Goal: Task Accomplishment & Management: Complete application form

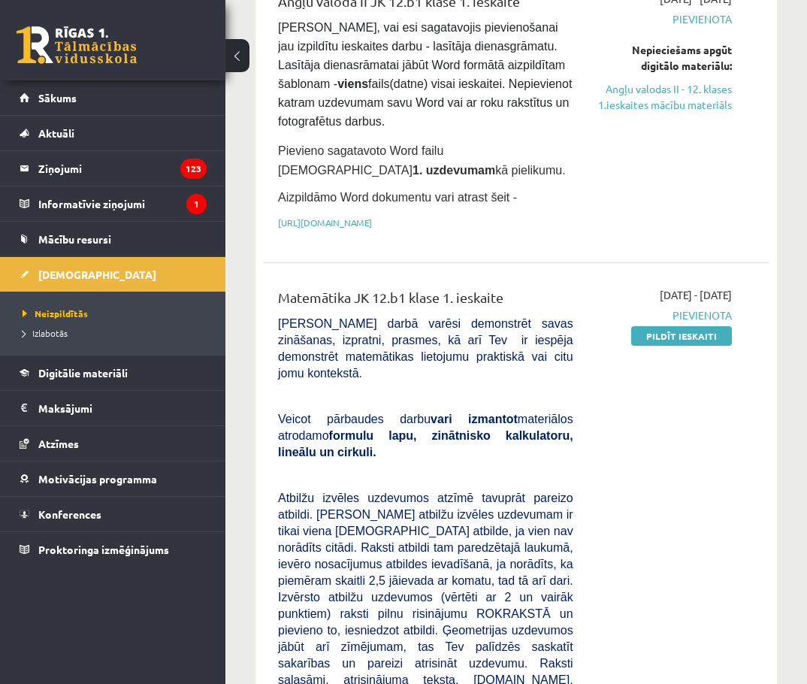
scroll to position [226, 0]
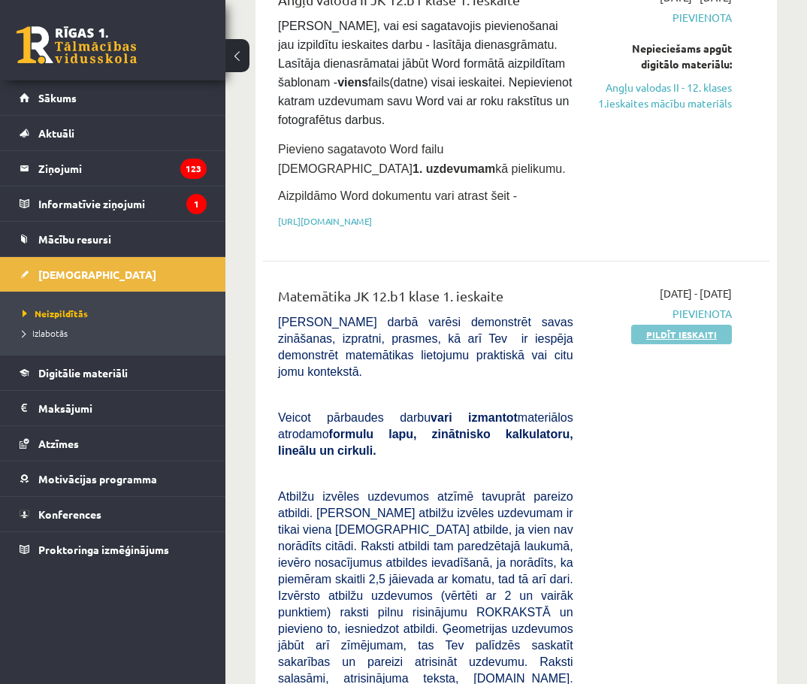
click at [684, 339] on link "Pildīt ieskaiti" at bounding box center [681, 335] width 101 height 20
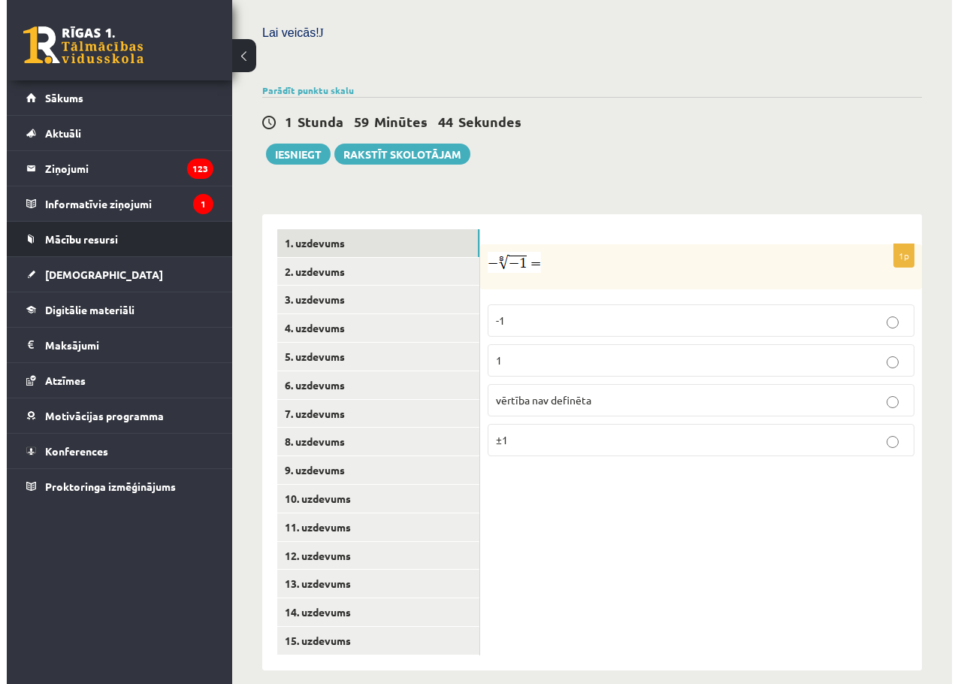
scroll to position [488, 0]
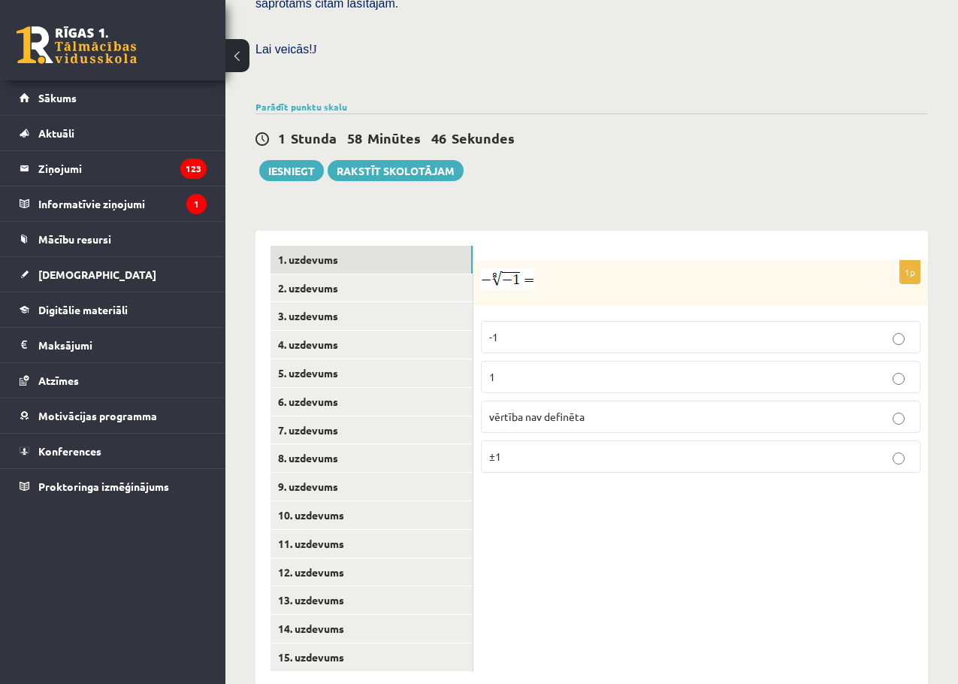
click at [559, 410] on span "vērtība nav definēta" at bounding box center [536, 417] width 95 height 14
click at [294, 274] on link "2. uzdevums" at bounding box center [372, 288] width 202 height 28
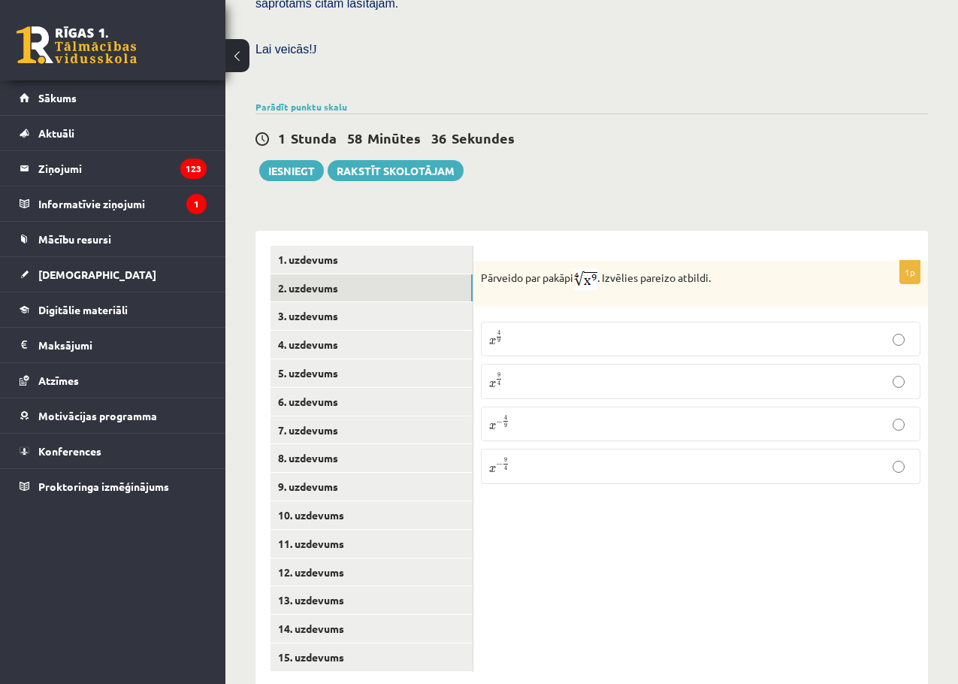
click at [516, 372] on p "x 9 4 x 9 4" at bounding box center [700, 381] width 423 height 18
click at [319, 302] on link "3. uzdevums" at bounding box center [372, 316] width 202 height 28
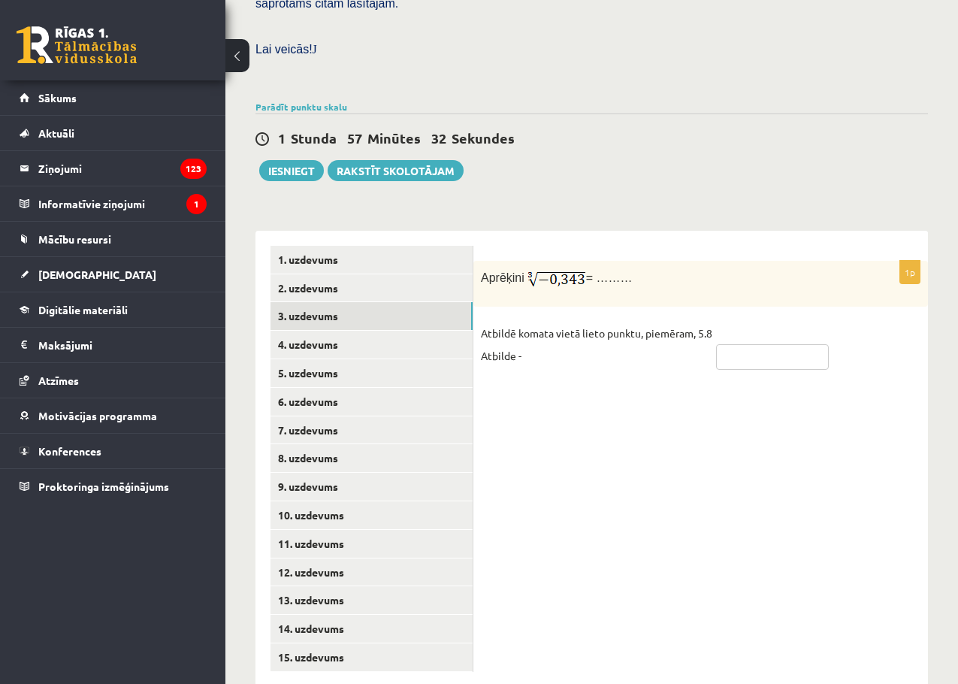
click at [736, 344] on input "text" at bounding box center [772, 357] width 113 height 26
type input "*"
type input "***"
click at [396, 331] on link "4. uzdevums" at bounding box center [372, 345] width 202 height 28
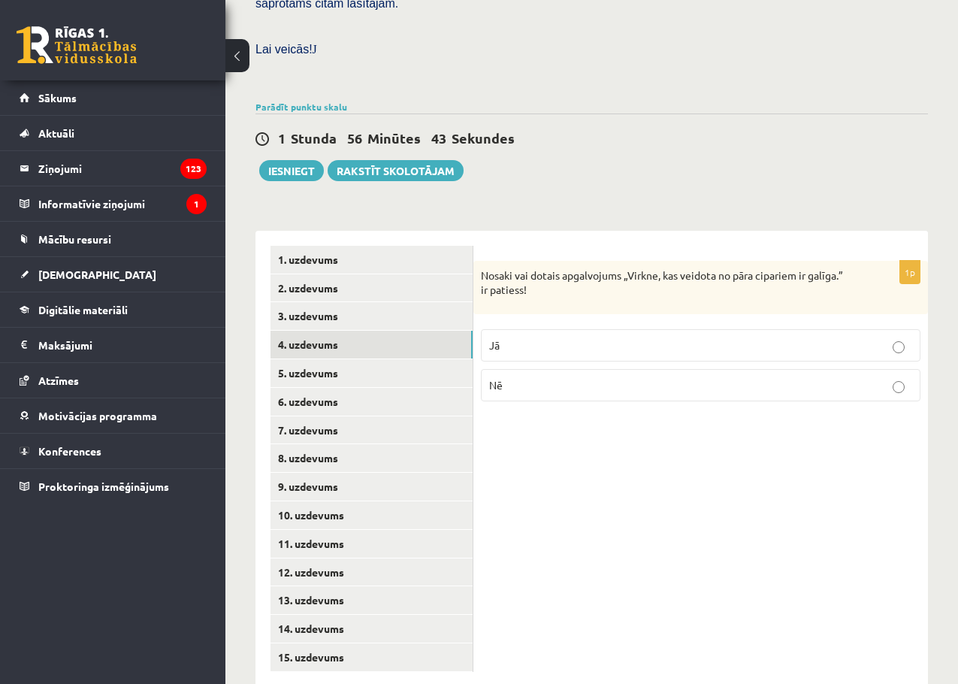
click at [535, 377] on p "Nē" at bounding box center [700, 385] width 423 height 16
click at [322, 359] on link "5. uzdevums" at bounding box center [372, 373] width 202 height 28
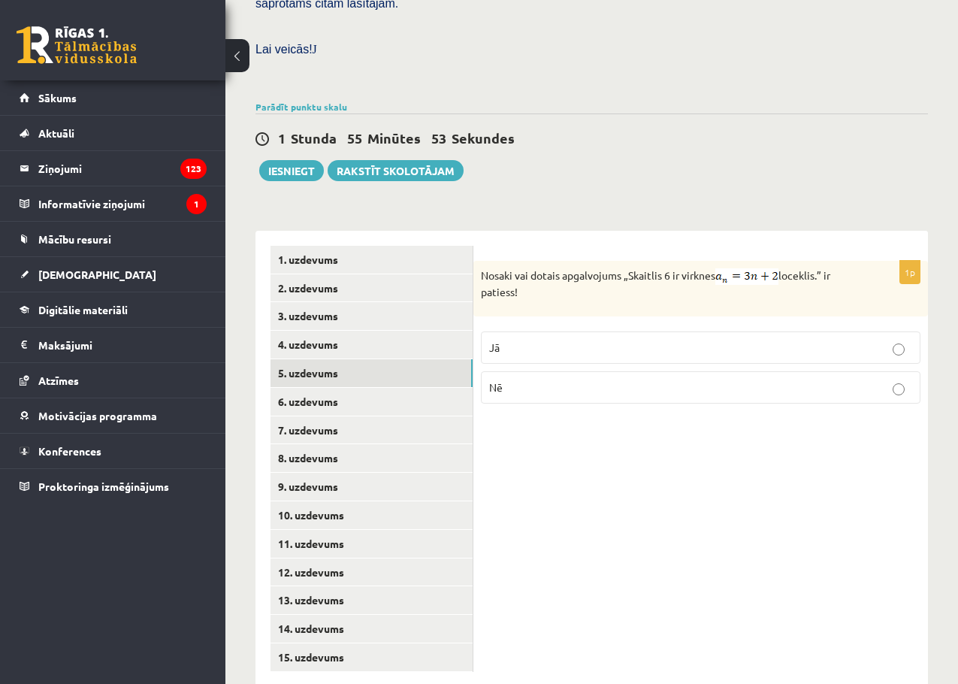
click at [583, 380] on p "Nē" at bounding box center [700, 388] width 423 height 16
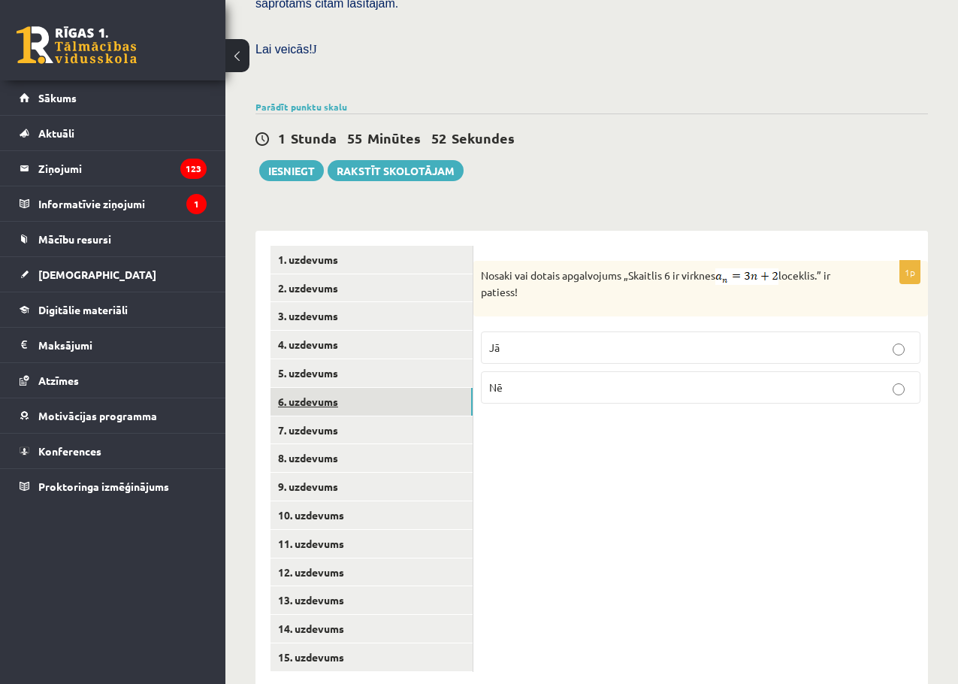
click at [326, 388] on link "6. uzdevums" at bounding box center [372, 402] width 202 height 28
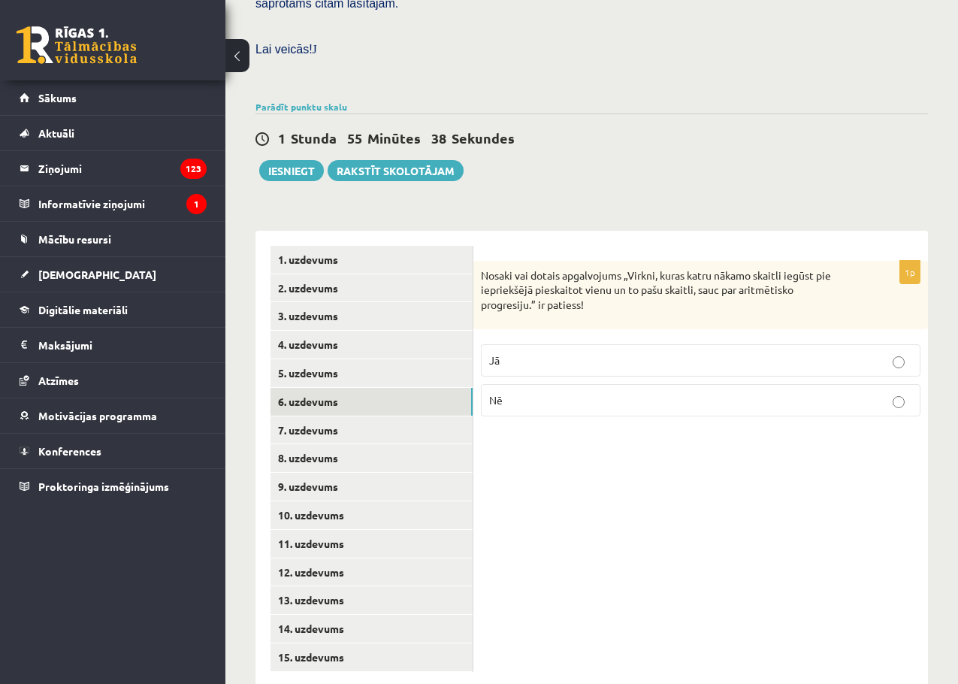
click at [584, 344] on label "Jā" at bounding box center [701, 360] width 440 height 32
click at [320, 416] on link "7. uzdevums" at bounding box center [372, 430] width 202 height 28
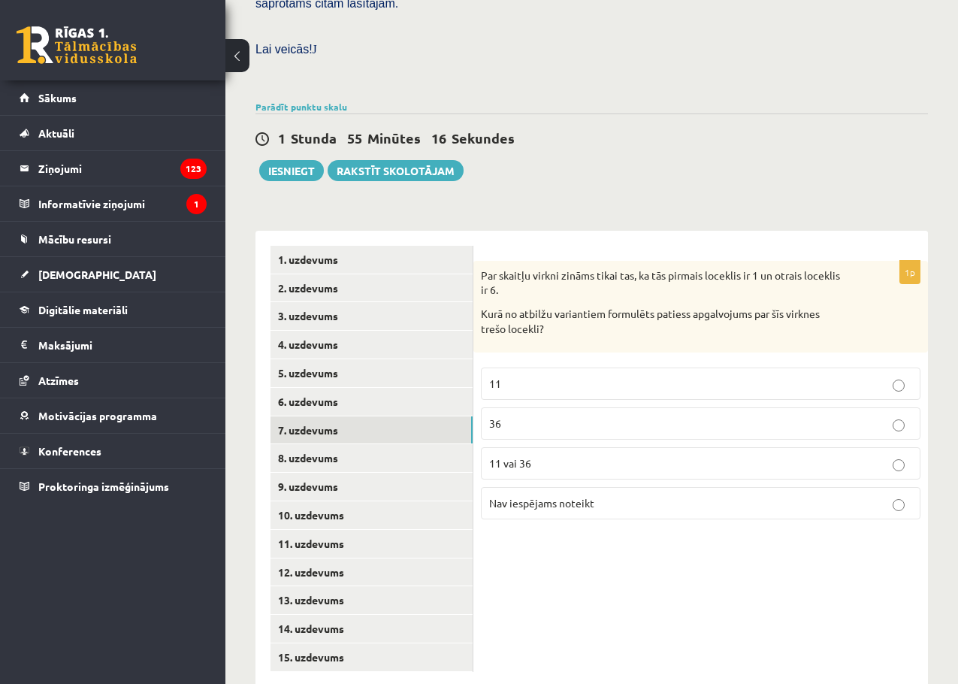
click at [501, 368] on label "11" at bounding box center [701, 384] width 440 height 32
click at [594, 447] on label "11 vai 36" at bounding box center [701, 463] width 440 height 32
click at [308, 444] on link "8. uzdevums" at bounding box center [372, 458] width 202 height 28
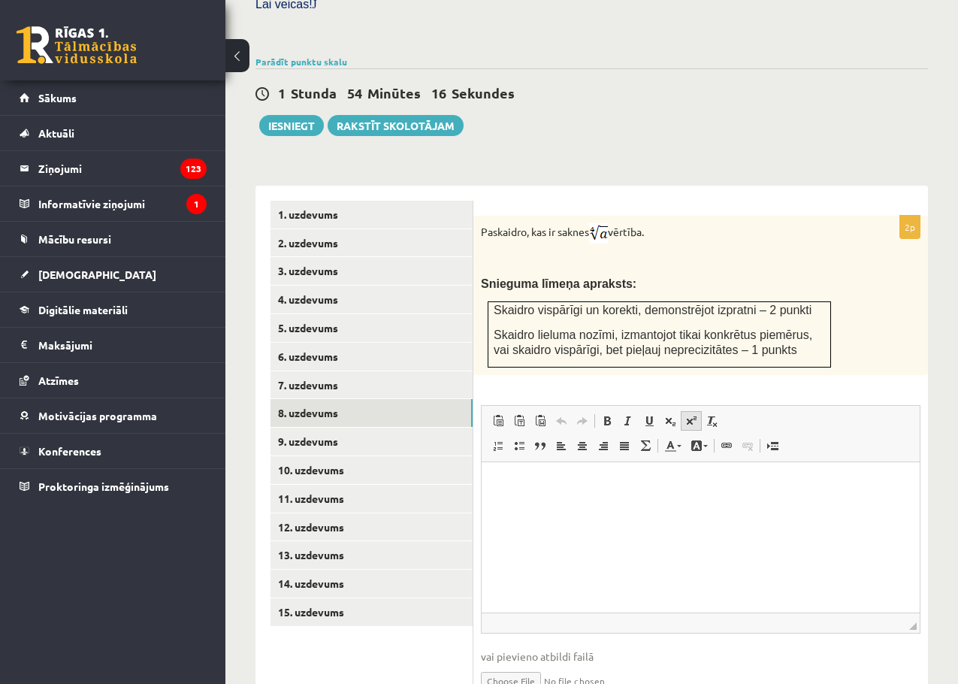
scroll to position [580, 0]
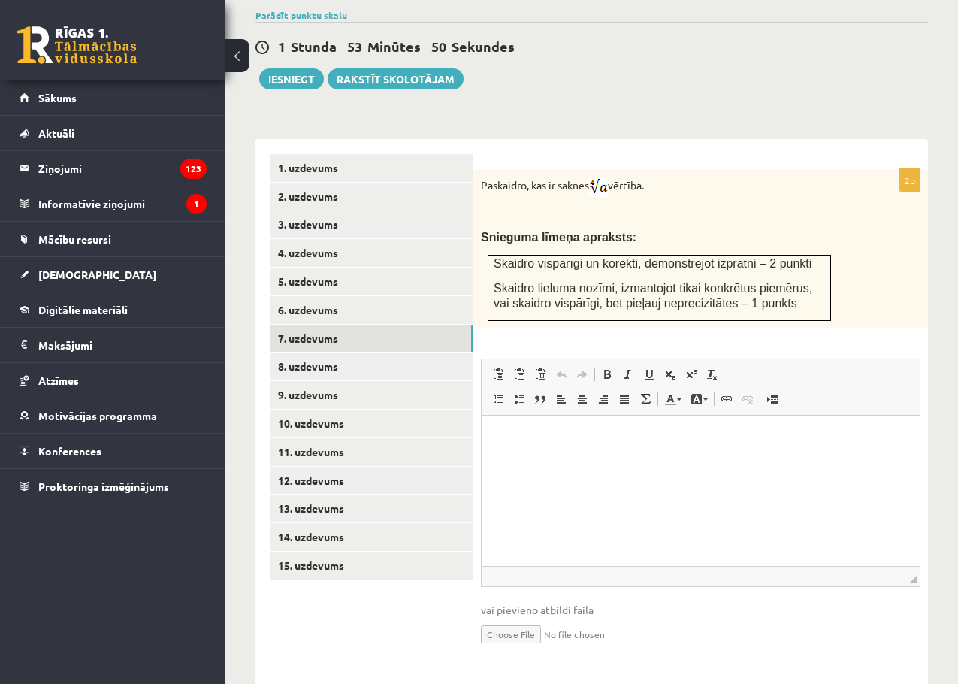
click at [298, 325] on link "7. uzdevums" at bounding box center [372, 339] width 202 height 28
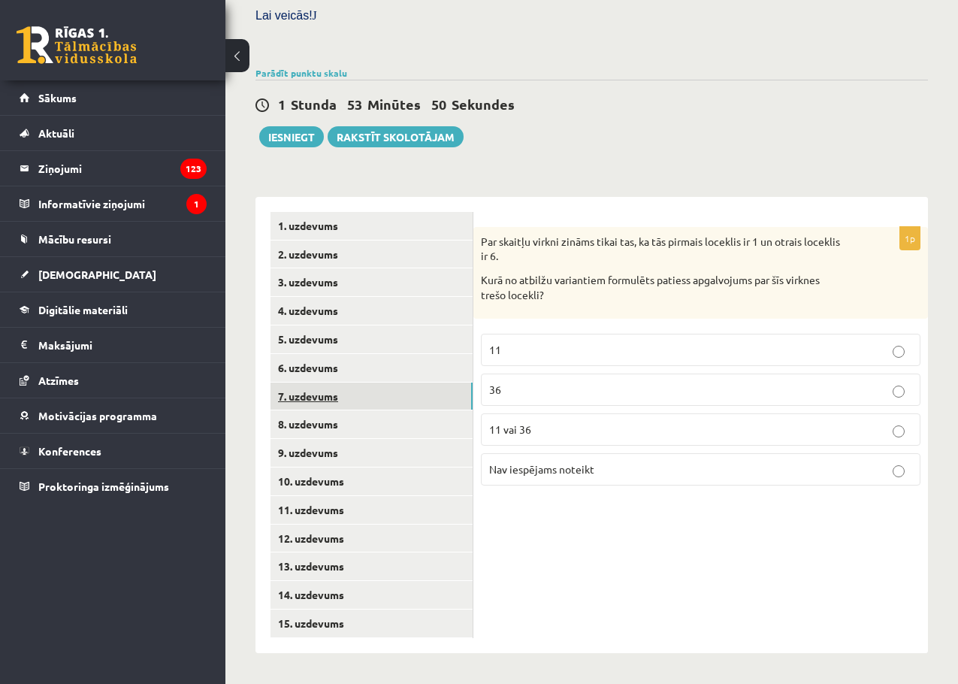
scroll to position [489, 0]
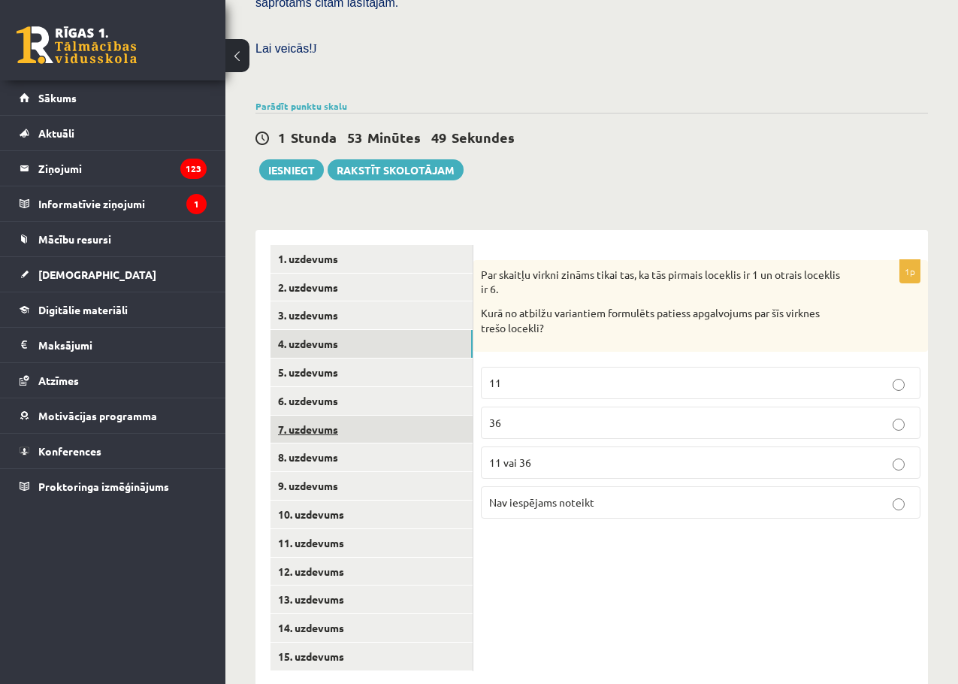
click at [298, 330] on link "4. uzdevums" at bounding box center [372, 344] width 202 height 28
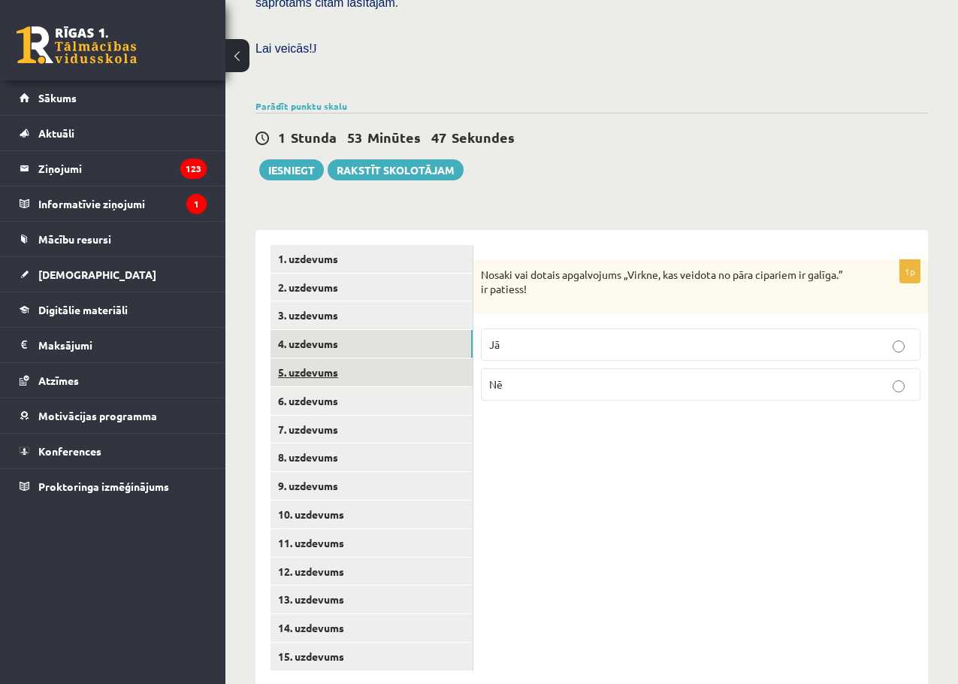
click at [325, 359] on link "5. uzdevums" at bounding box center [372, 373] width 202 height 28
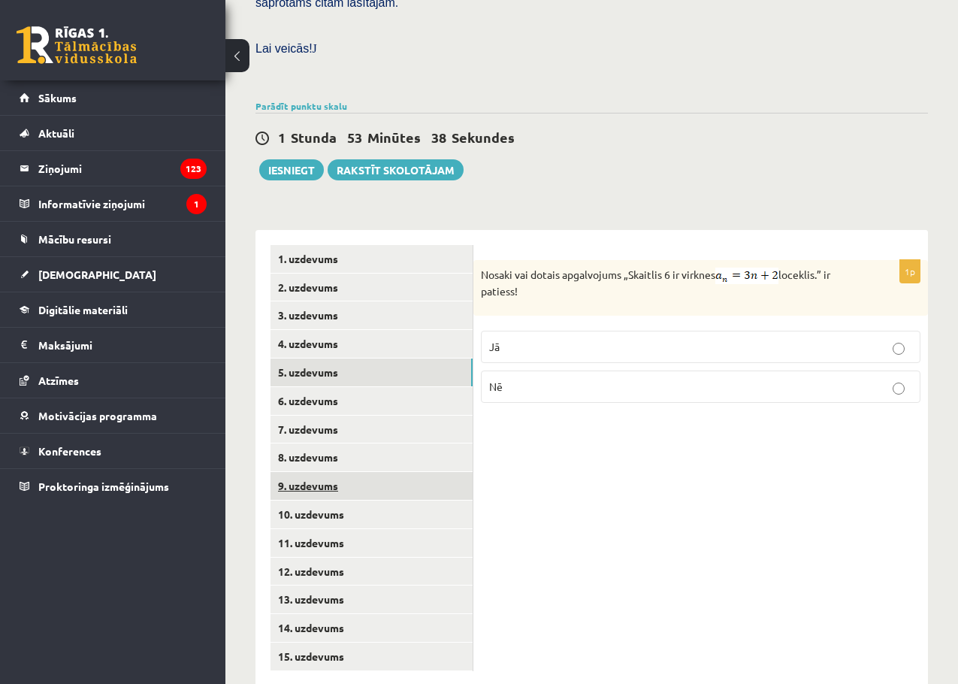
click at [317, 472] on link "9. uzdevums" at bounding box center [372, 486] width 202 height 28
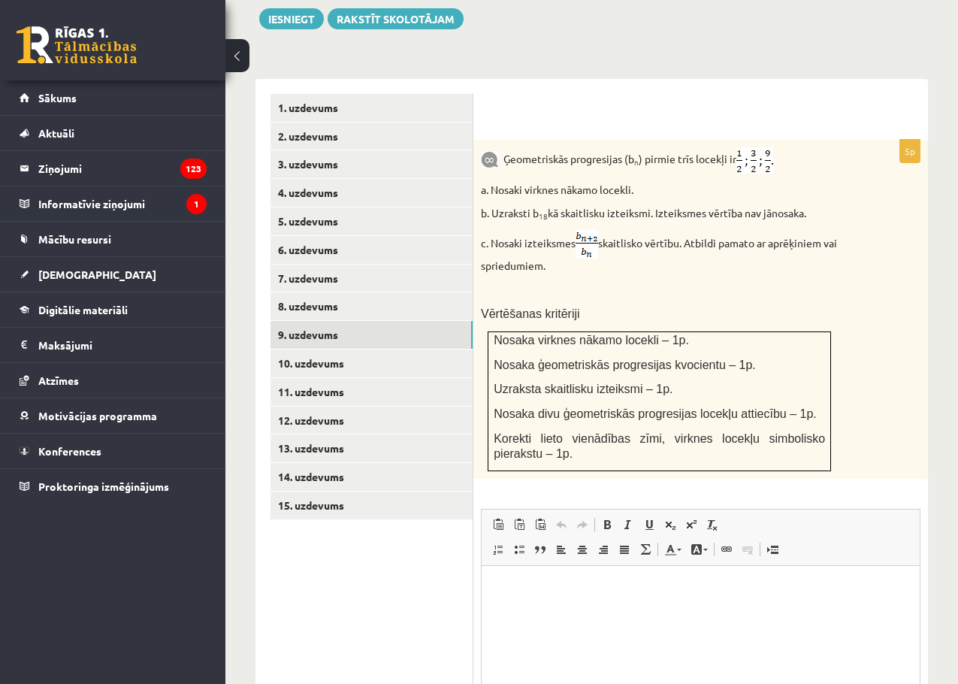
scroll to position [790, 0]
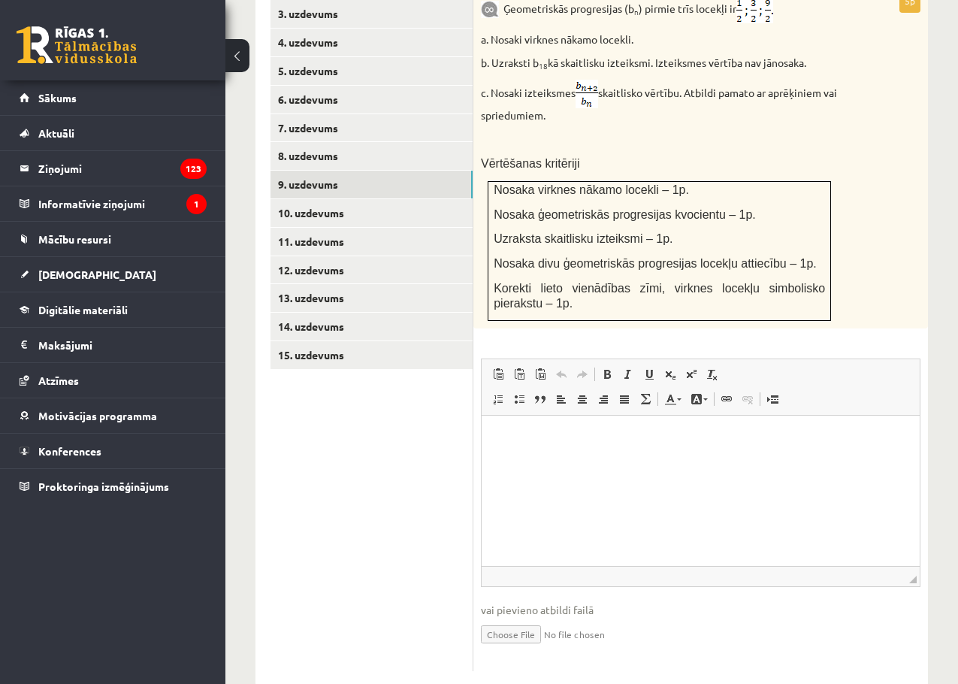
click at [507, 618] on input "file" at bounding box center [701, 633] width 440 height 31
type input "**********"
click at [524, 618] on input "file" at bounding box center [701, 633] width 440 height 31
click at [807, 220] on div "Ģeometriskās progresijas (b n ) pirmie trīs locekļi ir a. Nosaki virknes nākamo…" at bounding box center [701, 158] width 455 height 339
click at [500, 618] on input "file" at bounding box center [701, 633] width 440 height 31
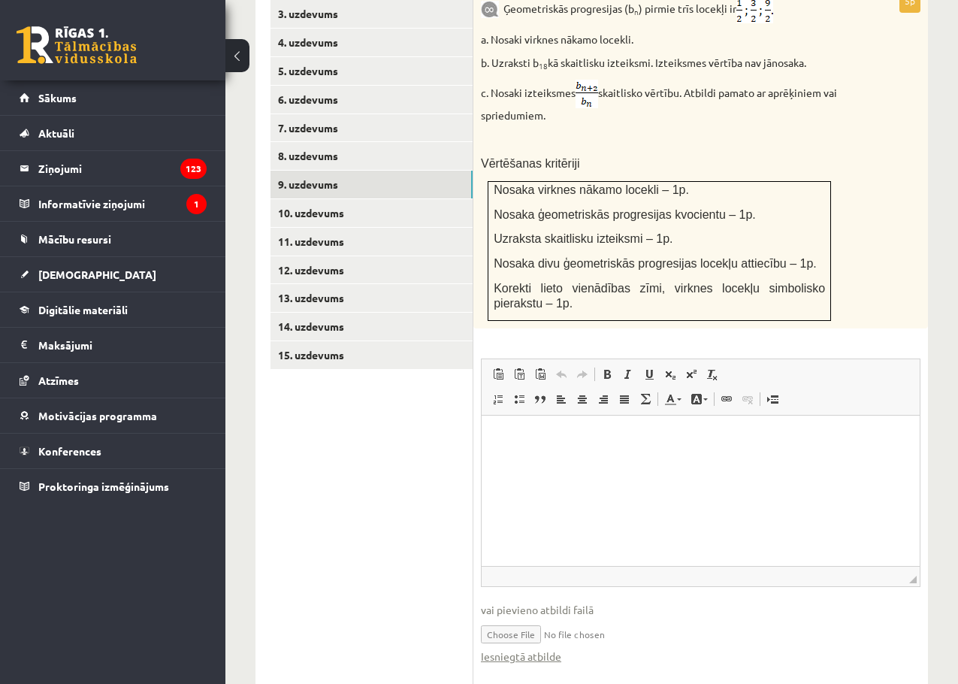
type input "**********"
click at [529, 649] on link "Iesniegtā atbilde" at bounding box center [521, 657] width 80 height 16
click at [308, 199] on link "10. uzdevums" at bounding box center [372, 213] width 202 height 28
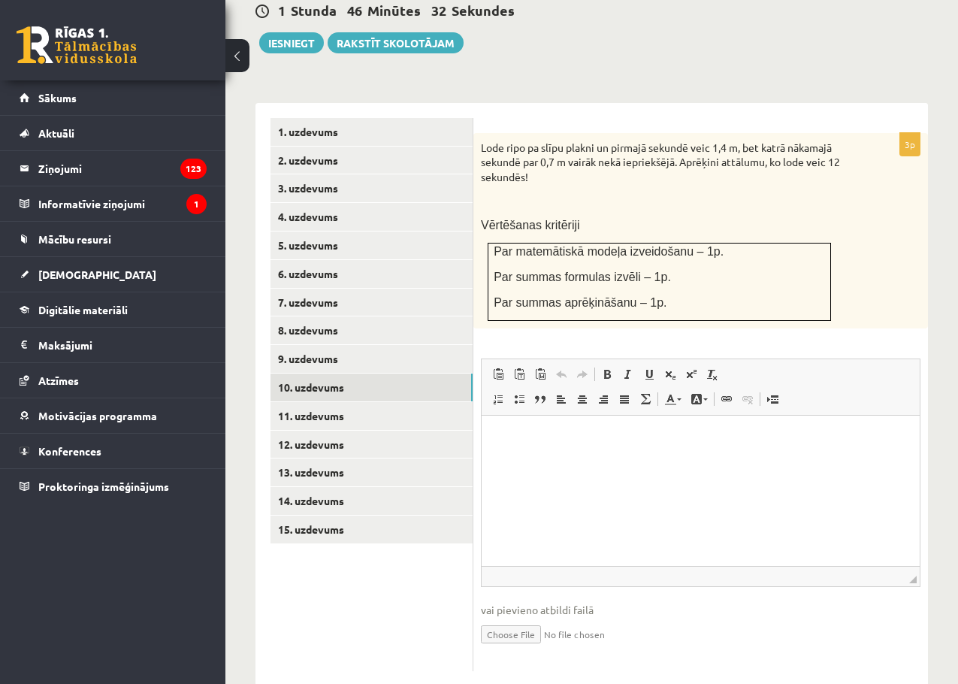
scroll to position [0, 0]
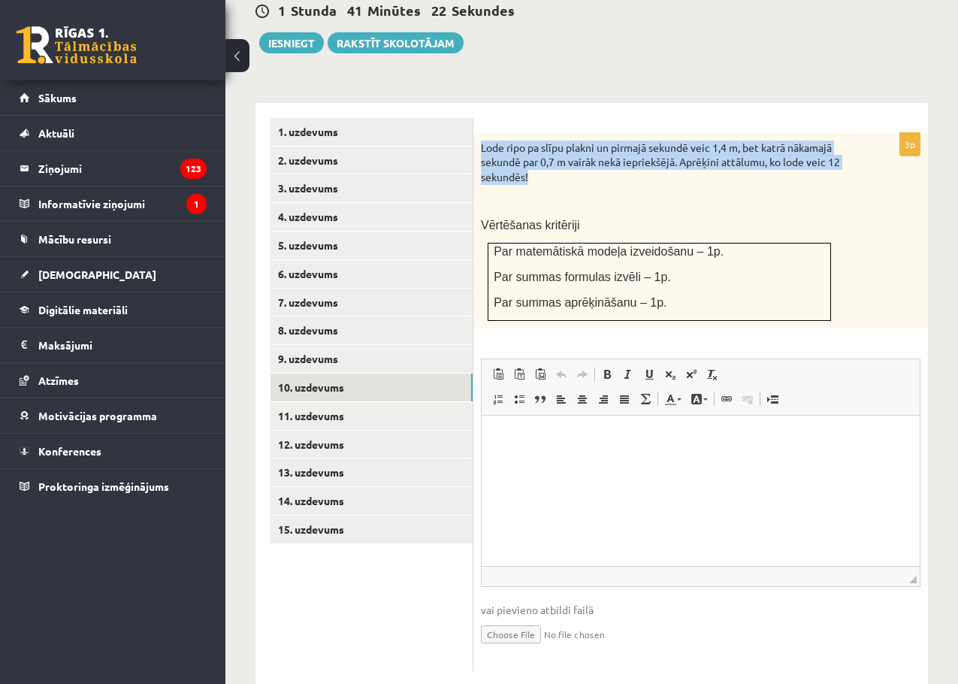
drag, startPoint x: 483, startPoint y: 112, endPoint x: 528, endPoint y: 144, distance: 55.5
click at [528, 144] on p "Lode ripo pa slīpu plakni un pirmajā sekundē veic 1,4 m, bet katrā nākamajā sek…" at bounding box center [663, 163] width 365 height 44
copy p "Lode ripo pa slīpu plakni un pirmajā sekundē veic 1,4 m, bet katrā nākamajā sek…"
click at [494, 618] on input "file" at bounding box center [701, 633] width 440 height 31
type input "**********"
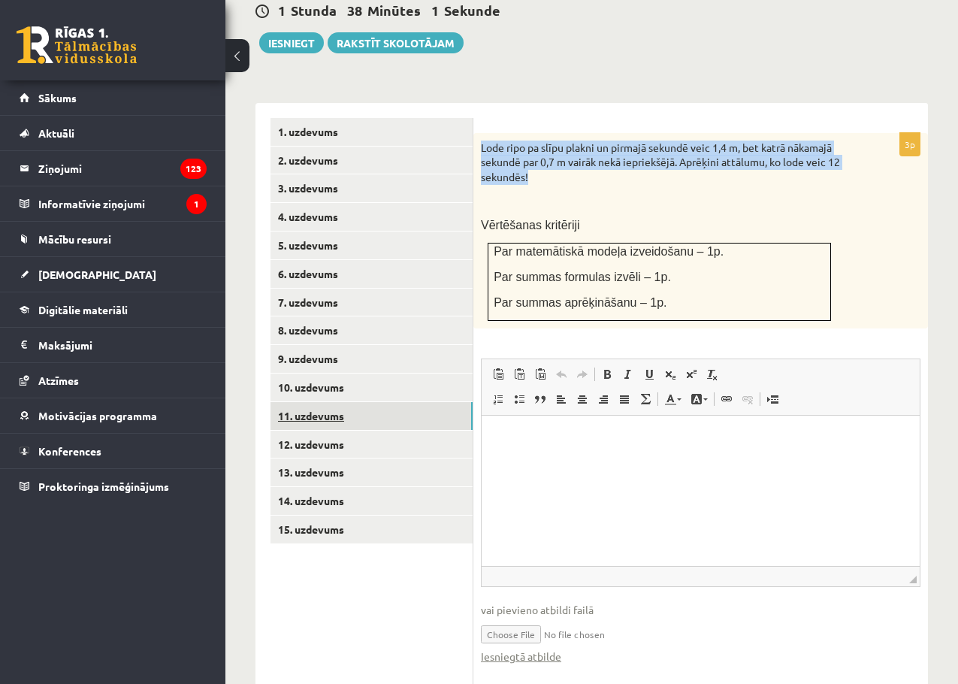
click at [322, 402] on link "11. uzdevums" at bounding box center [372, 416] width 202 height 28
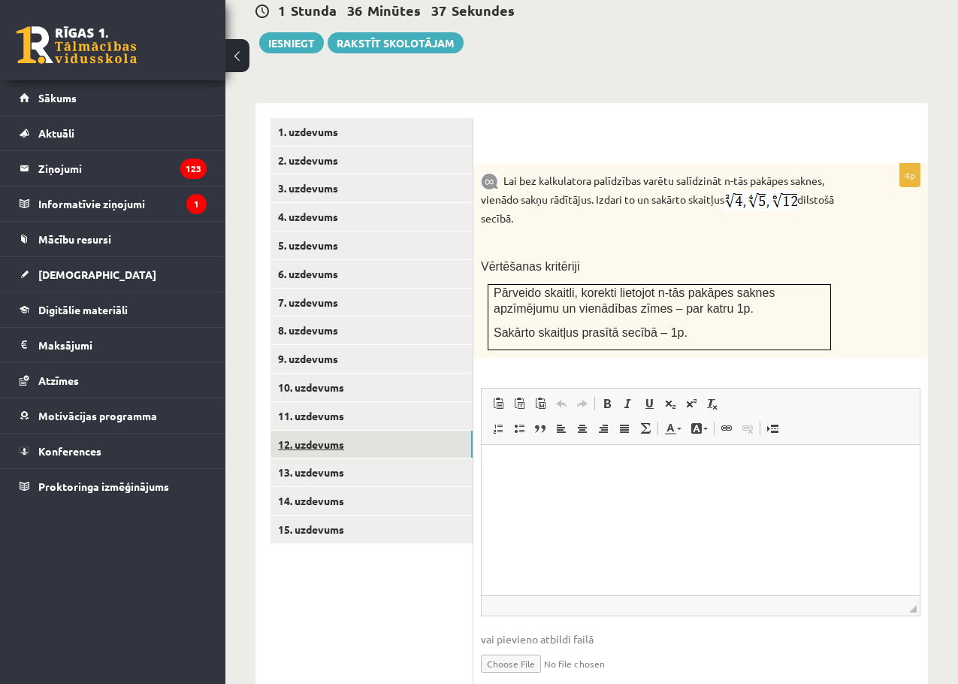
click at [335, 431] on link "12. uzdevums" at bounding box center [372, 445] width 202 height 28
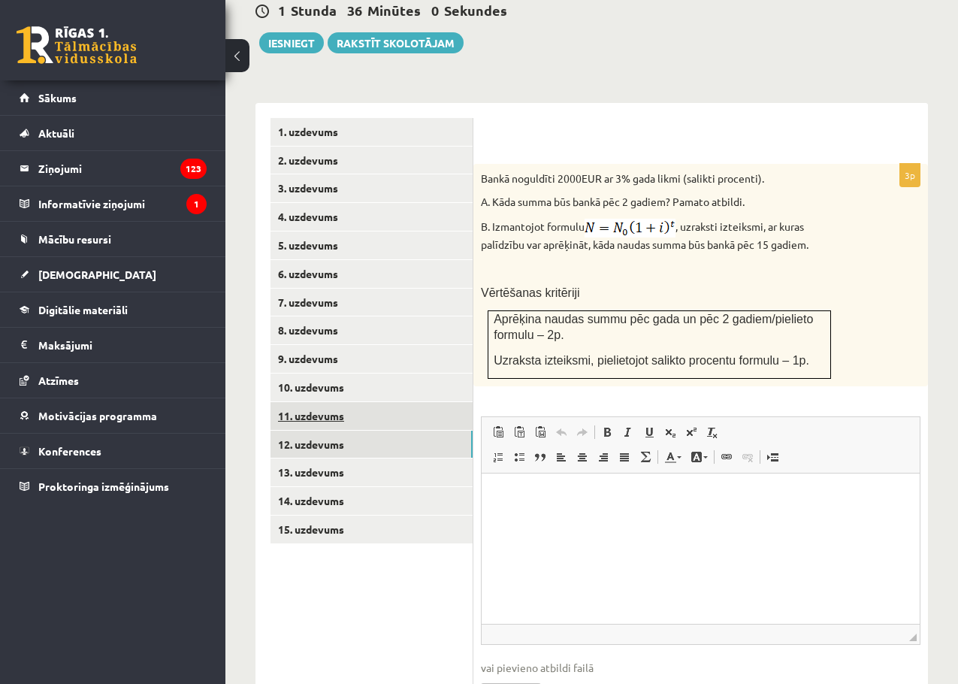
click at [328, 402] on link "11. uzdevums" at bounding box center [372, 416] width 202 height 28
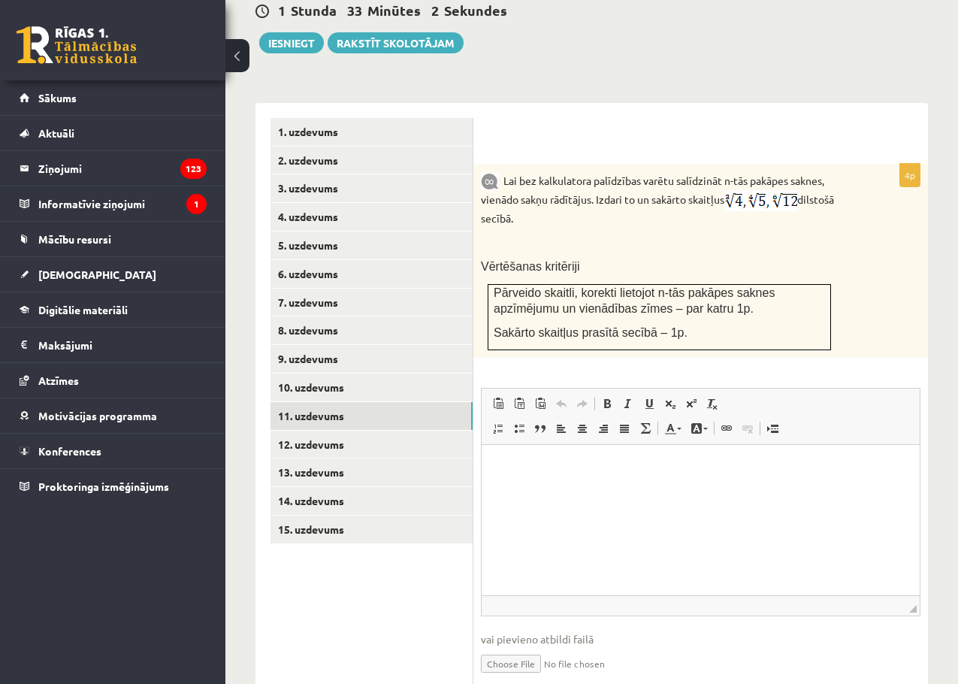
click at [520, 647] on input "file" at bounding box center [701, 662] width 440 height 31
type input "**********"
click at [331, 431] on link "12. uzdevums" at bounding box center [372, 445] width 202 height 28
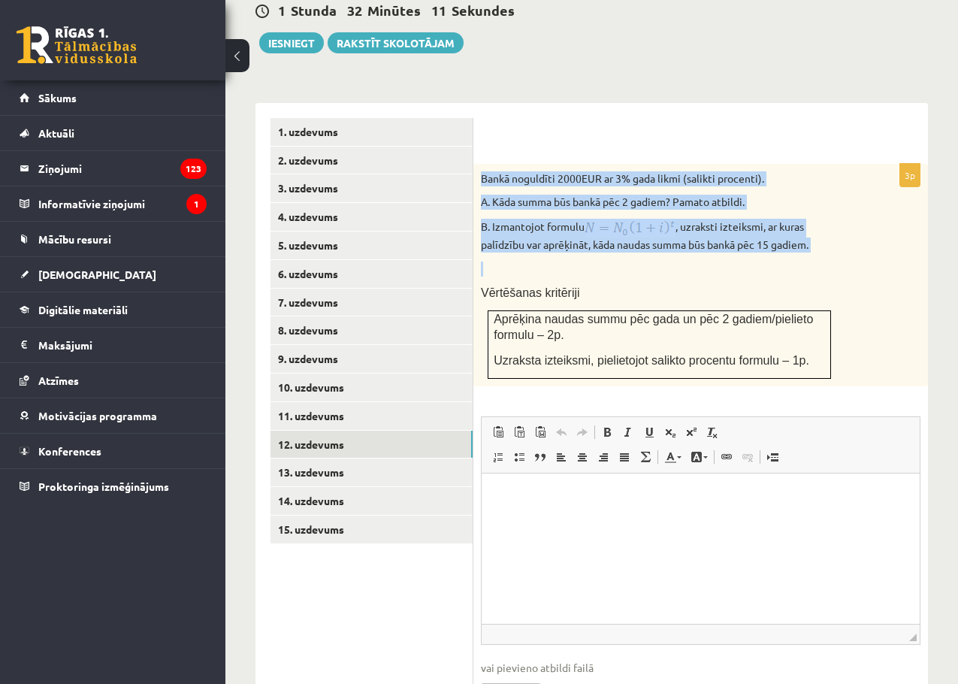
drag, startPoint x: 480, startPoint y: 141, endPoint x: 837, endPoint y: 232, distance: 368.7
click at [807, 232] on div "Bankā noguldīti 2000EUR ar 3% gada likmi (salikti procenti). A. Kāda summa būs …" at bounding box center [701, 275] width 455 height 223
copy div "Bankā noguldīti 2000EUR ar 3% gada likmi (salikti procenti). A. Kāda summa būs …"
click at [807, 197] on div "Bankā noguldīti 2000EUR ar 3% gada likmi (salikti procenti). A. Kāda summa būs …" at bounding box center [701, 275] width 455 height 223
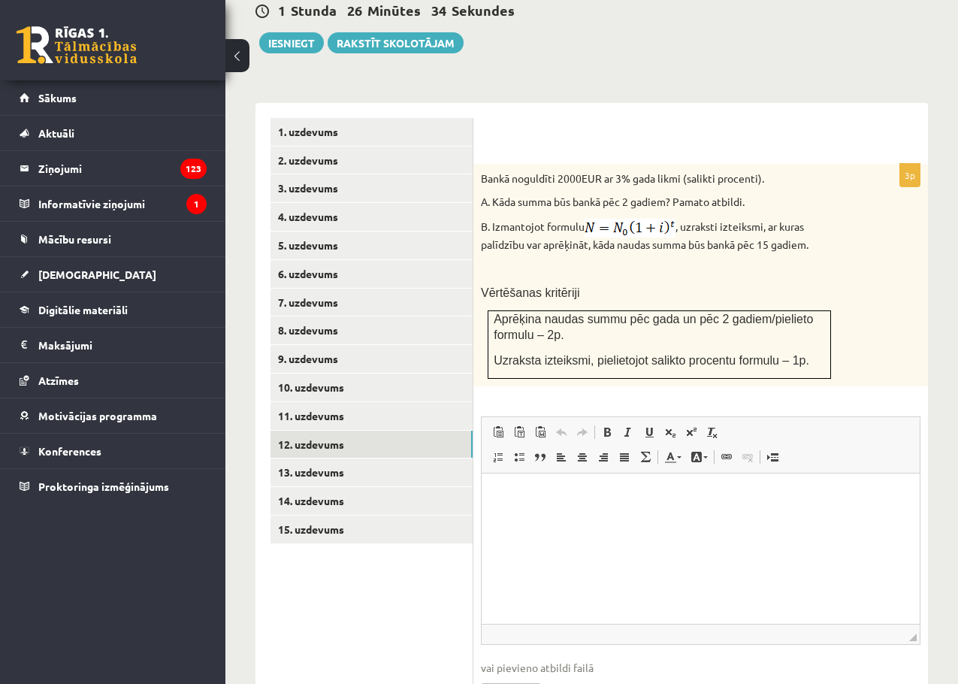
click at [524, 676] on input "file" at bounding box center [701, 691] width 440 height 31
type input "**********"
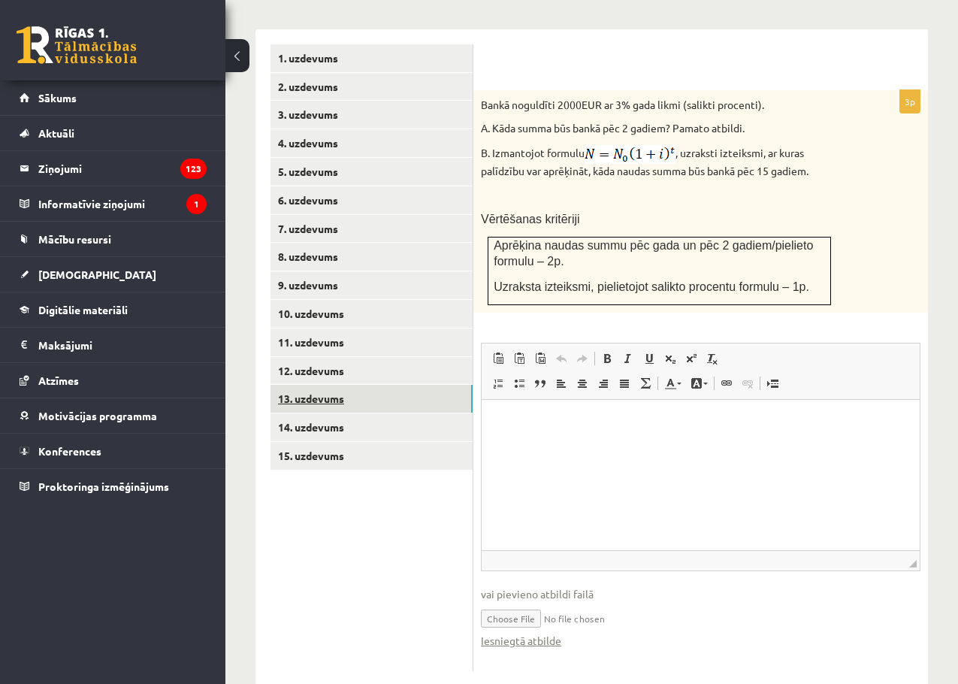
click at [313, 385] on link "13. uzdevums" at bounding box center [372, 399] width 202 height 28
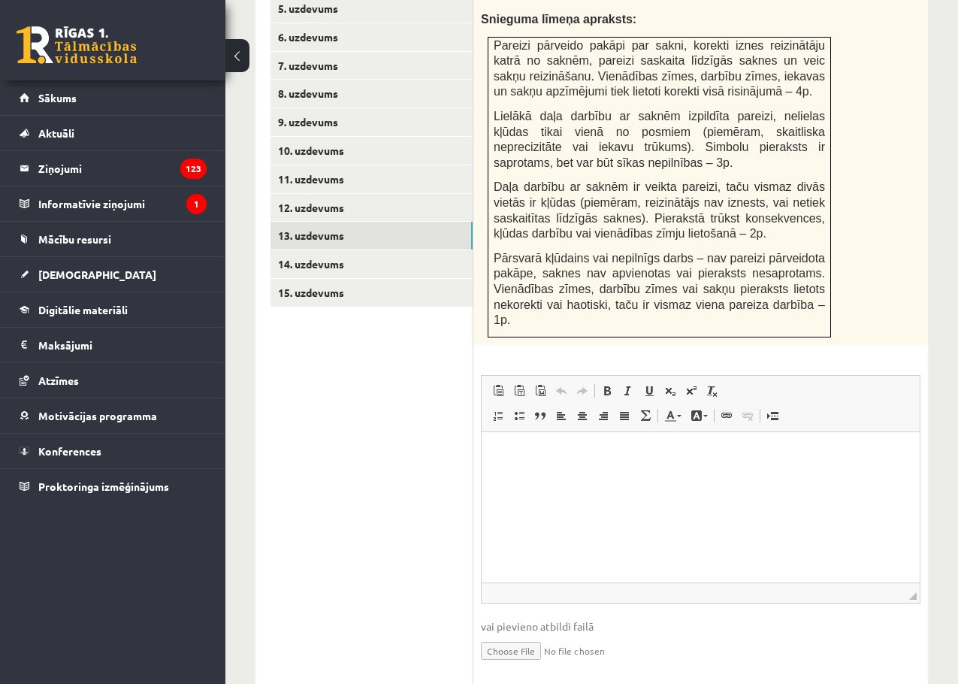
scroll to position [853, 0]
click at [523, 634] on input "file" at bounding box center [701, 649] width 440 height 31
type input "**********"
click at [313, 250] on link "14. uzdevums" at bounding box center [372, 264] width 202 height 28
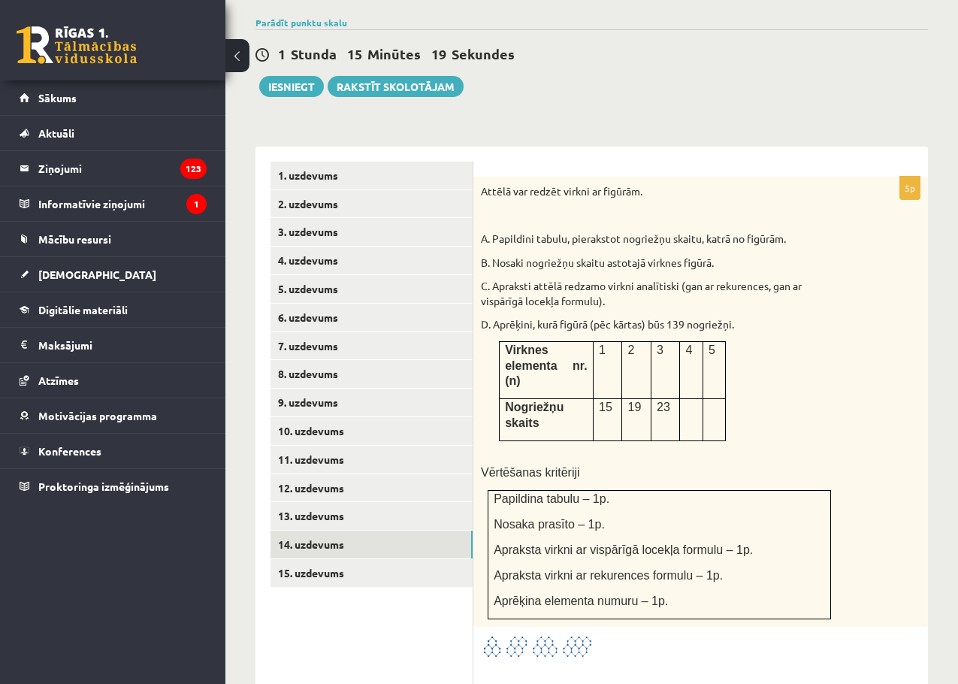
scroll to position [0, 0]
click at [560, 634] on img at bounding box center [537, 646] width 113 height 25
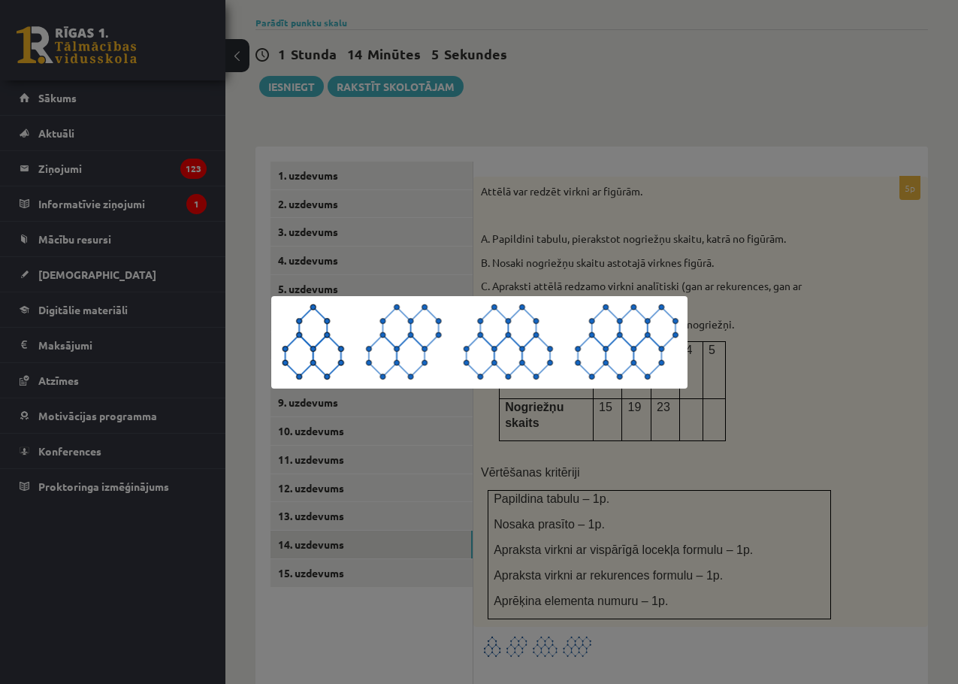
click at [650, 227] on div at bounding box center [479, 342] width 958 height 684
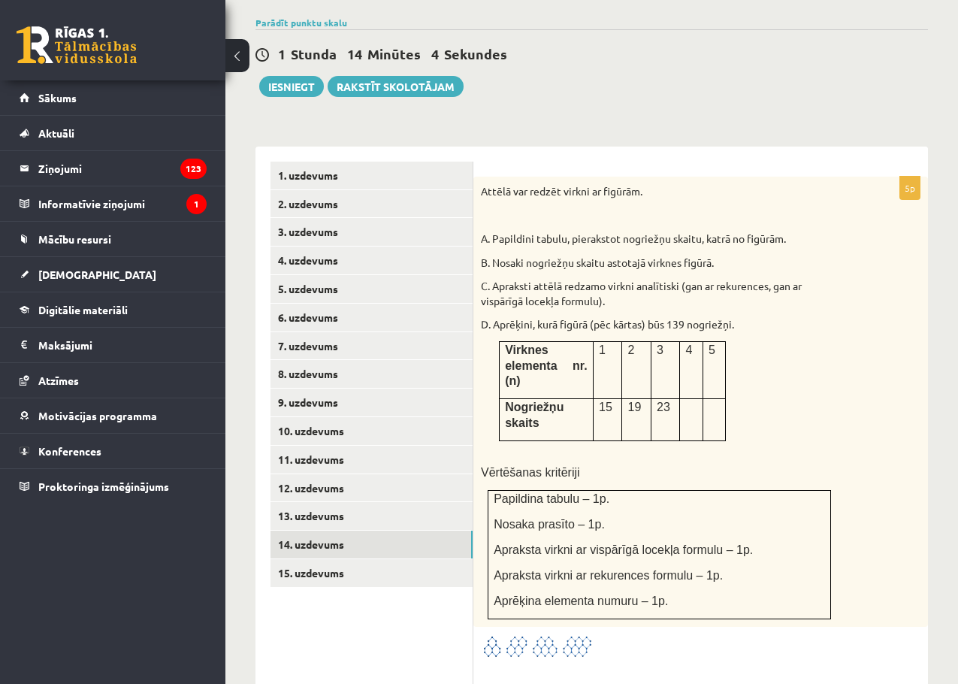
click at [544, 634] on img at bounding box center [537, 646] width 113 height 25
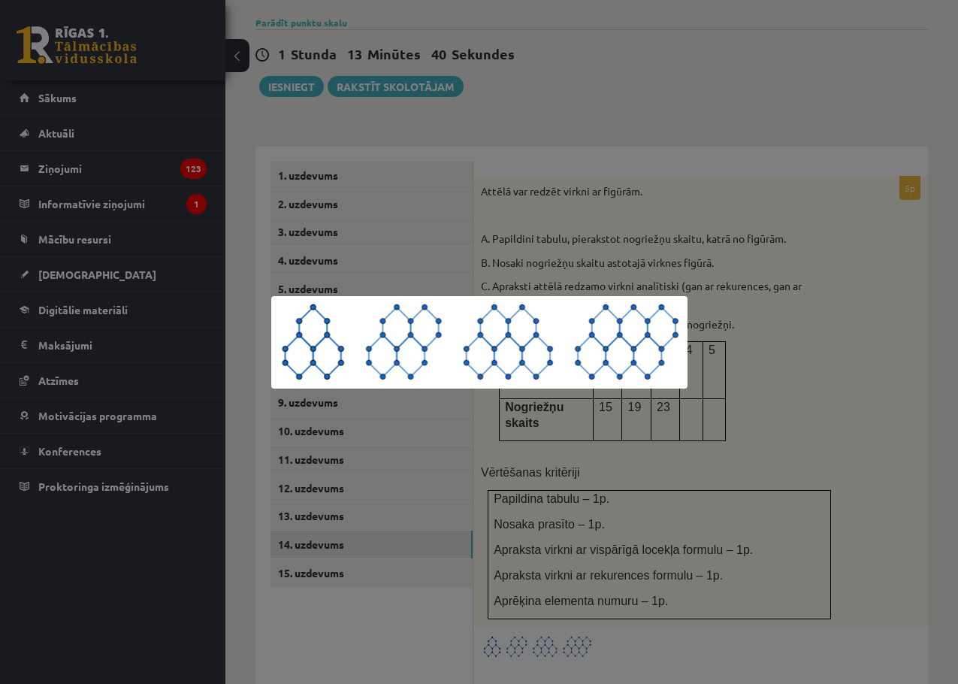
click at [726, 317] on div at bounding box center [479, 342] width 958 height 684
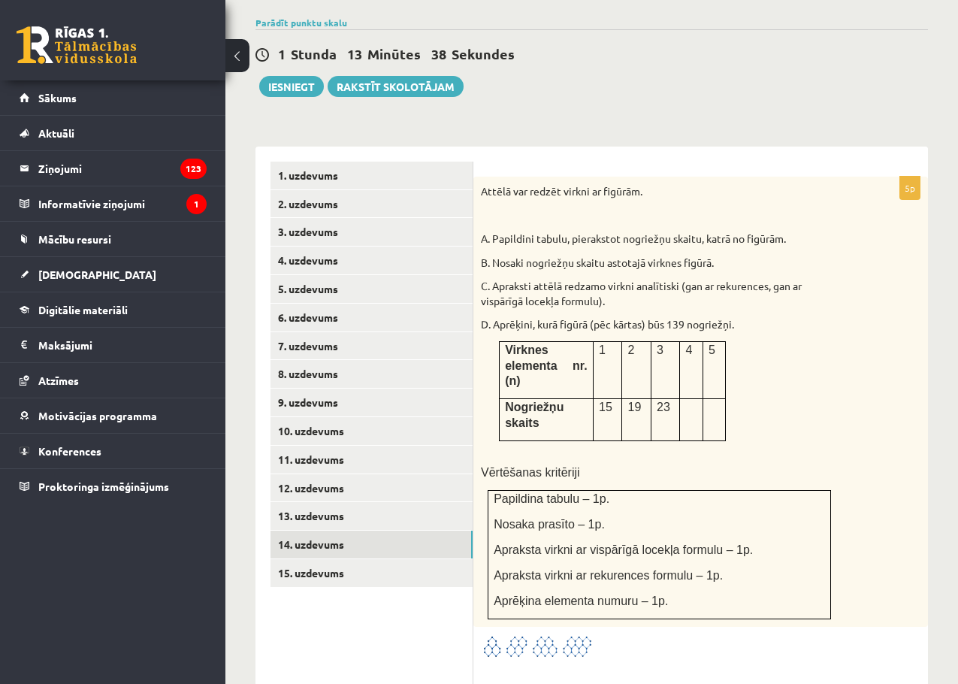
click at [574, 634] on img at bounding box center [537, 646] width 113 height 25
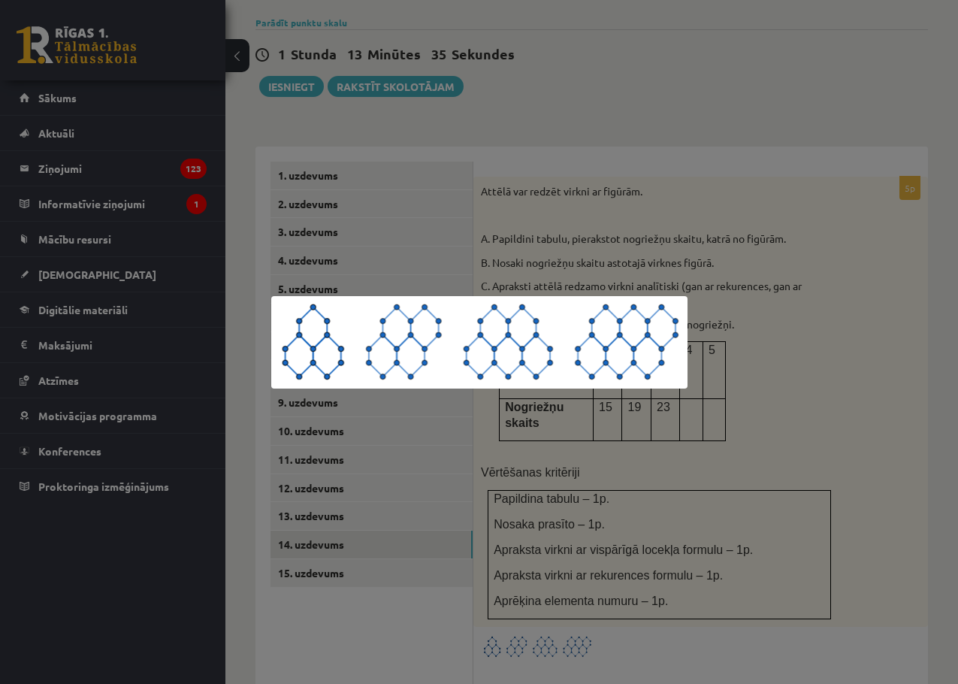
click at [765, 416] on div at bounding box center [479, 342] width 958 height 684
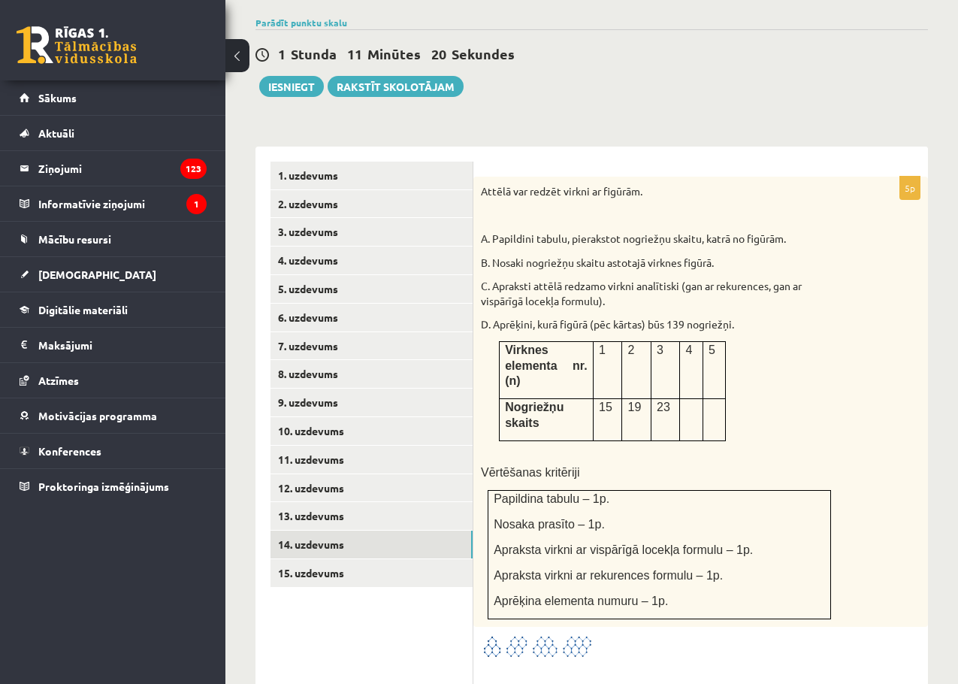
click at [534, 634] on img at bounding box center [537, 646] width 113 height 25
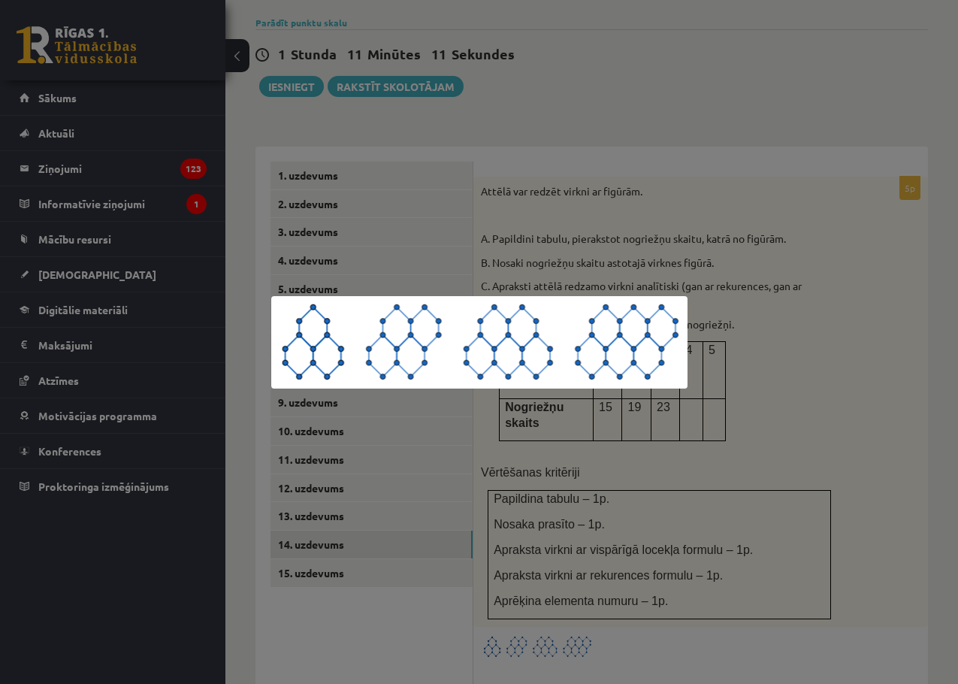
click at [668, 456] on div at bounding box center [479, 342] width 958 height 684
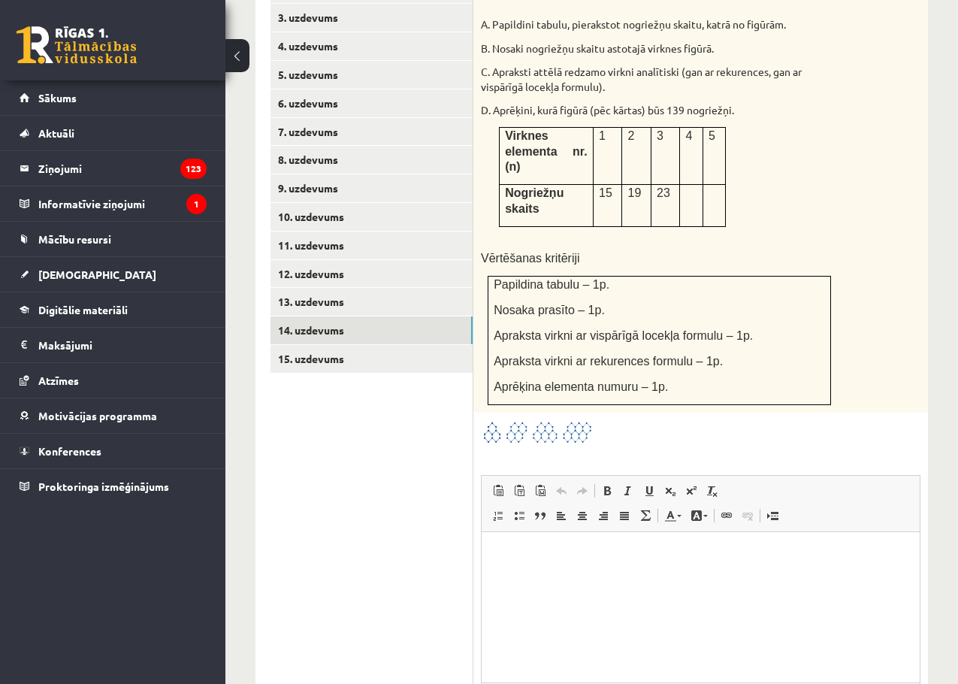
scroll to position [872, 0]
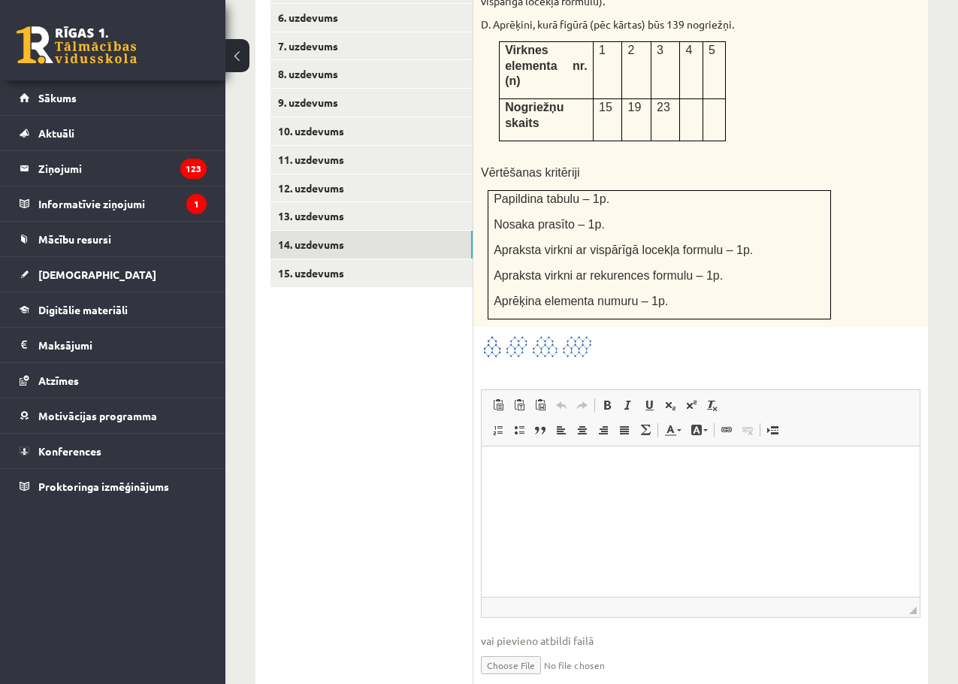
click at [531, 649] on input "file" at bounding box center [701, 664] width 440 height 31
type input "**********"
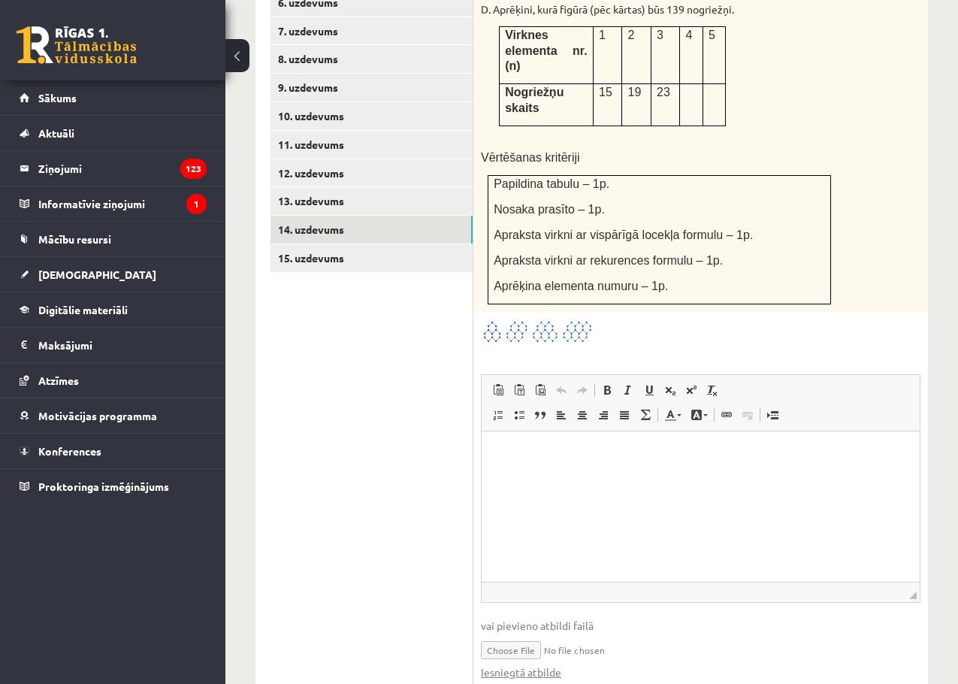
scroll to position [888, 0]
click at [538, 664] on link "Iesniegtā atbilde" at bounding box center [521, 672] width 80 height 16
click at [306, 244] on link "15. uzdevums" at bounding box center [372, 258] width 202 height 28
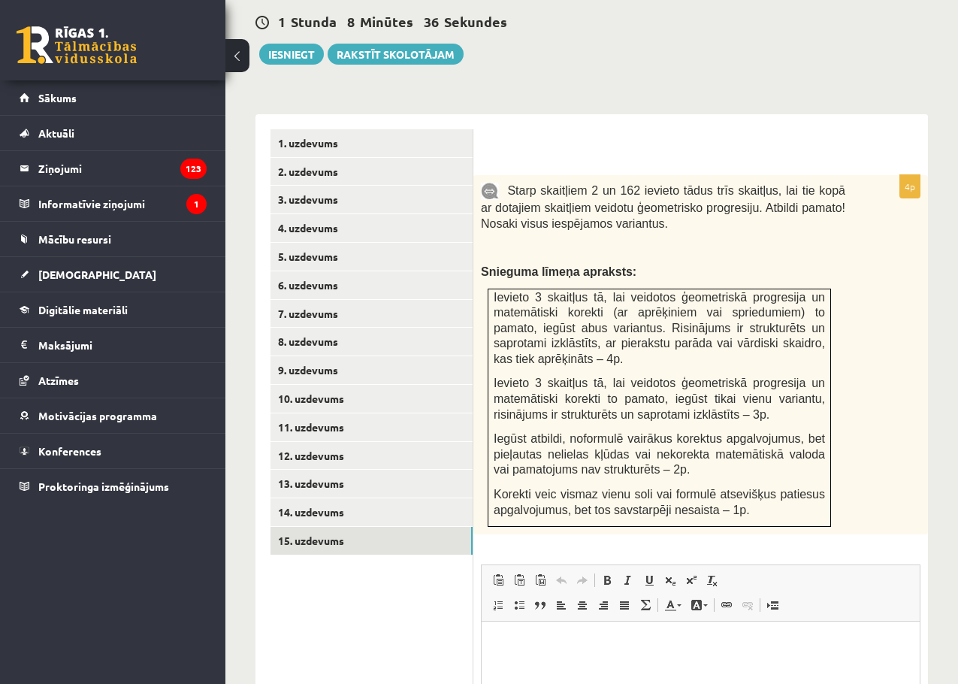
scroll to position [585, 0]
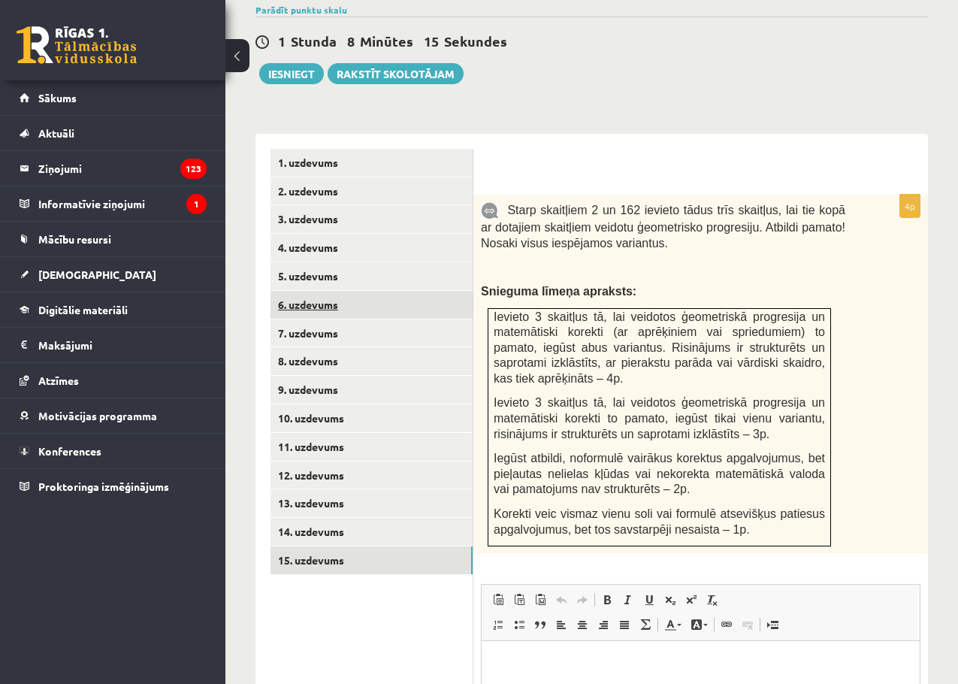
click at [308, 291] on link "6. uzdevums" at bounding box center [372, 305] width 202 height 28
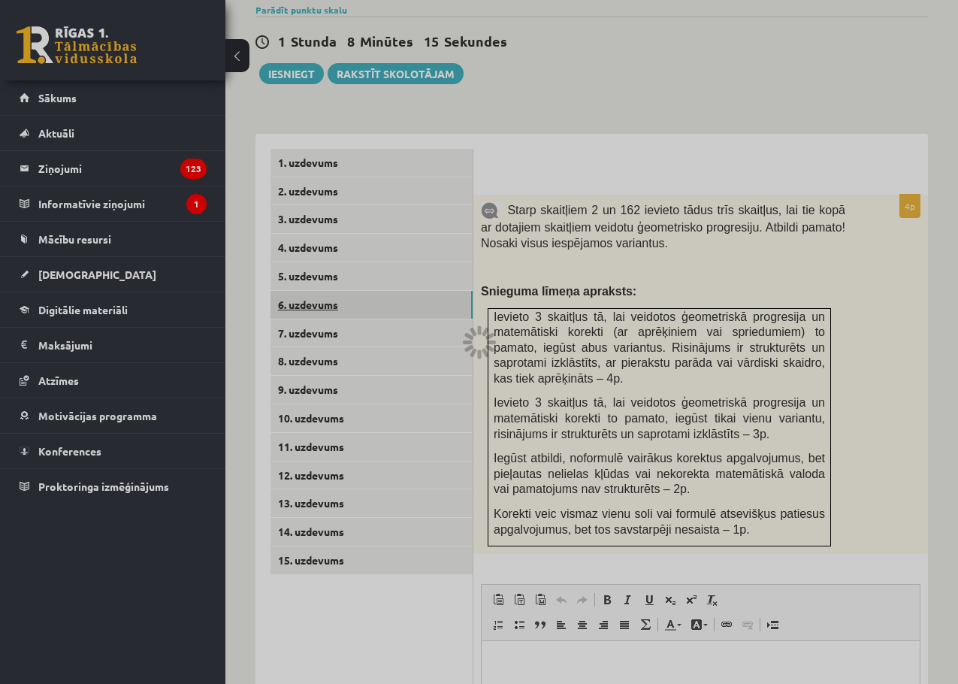
scroll to position [489, 0]
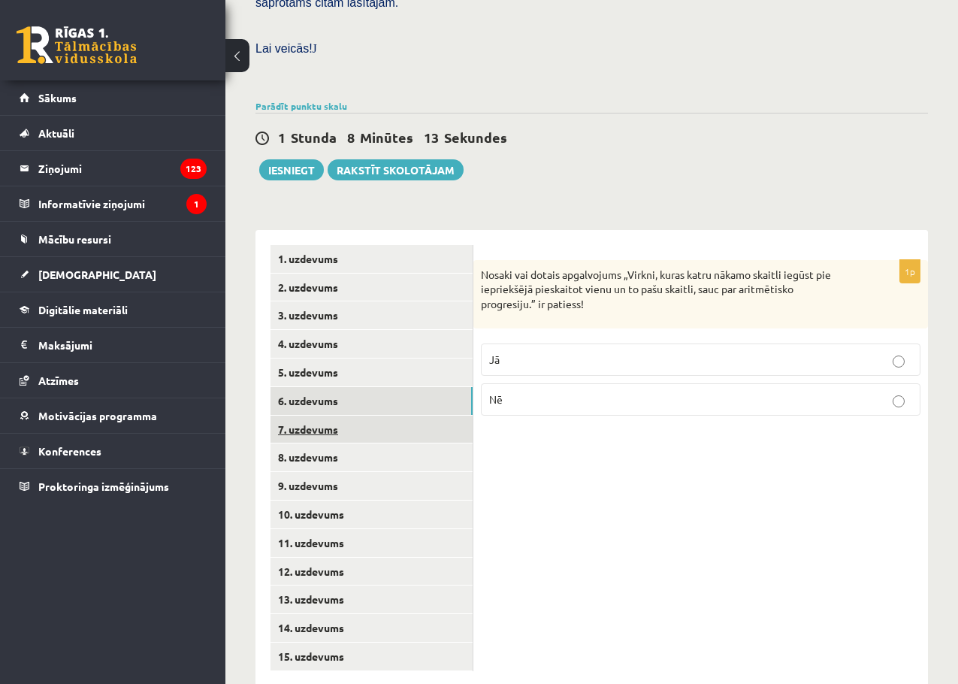
click at [316, 416] on link "7. uzdevums" at bounding box center [372, 430] width 202 height 28
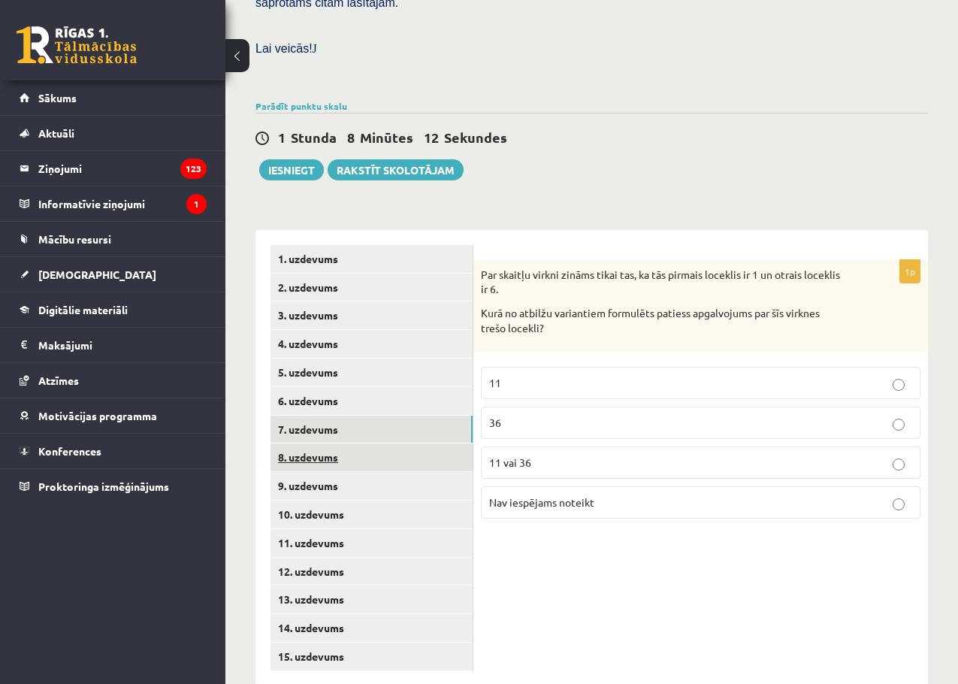
click at [321, 444] on link "8. uzdevums" at bounding box center [372, 458] width 202 height 28
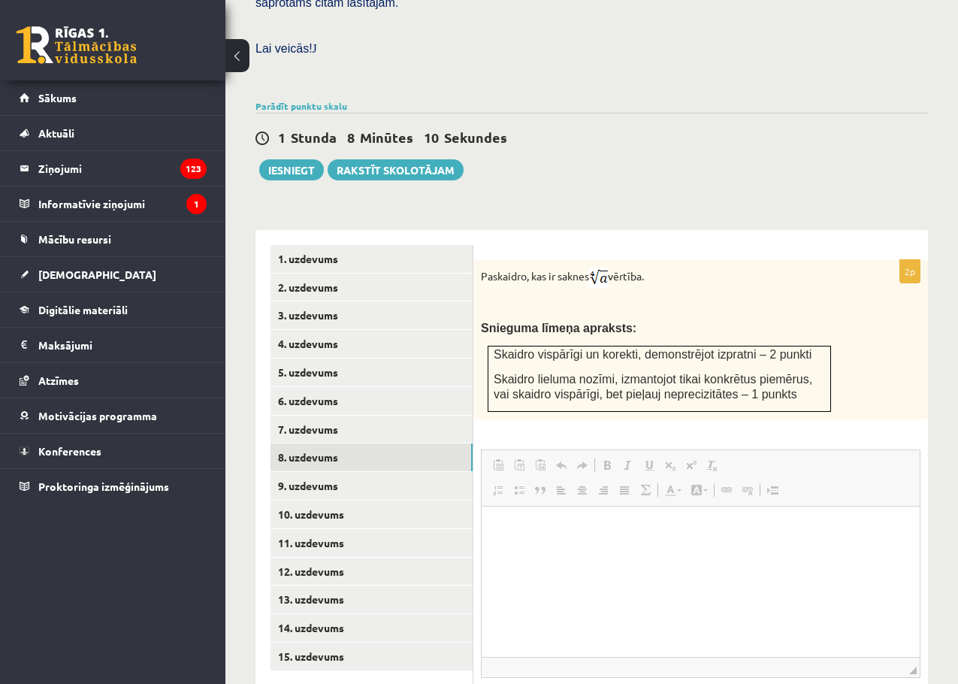
scroll to position [0, 0]
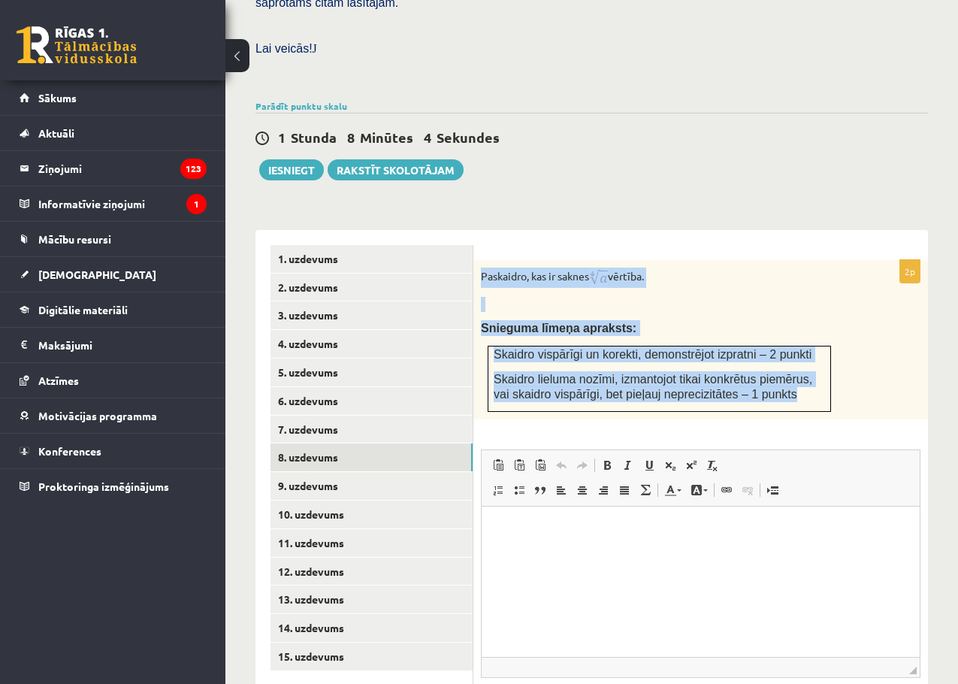
drag, startPoint x: 483, startPoint y: 238, endPoint x: 793, endPoint y: 358, distance: 333.0
click at [793, 358] on div "Paskaidro, kas ir saknes vērtība. Snieguma līmeņa apraksts: Skaidro vispārīgi u…" at bounding box center [701, 339] width 455 height 159
copy div "Paskaidro, kas ir saknes vērtība. Snieguma līmeņa apraksts: Skaidro vispārīgi u…"
click at [731, 165] on div "Matemātika JK 12.b1 klase 1. ieskaite , Kristaps [PERSON_NAME] (12.b1 JK klase)…" at bounding box center [592, 188] width 733 height 1238
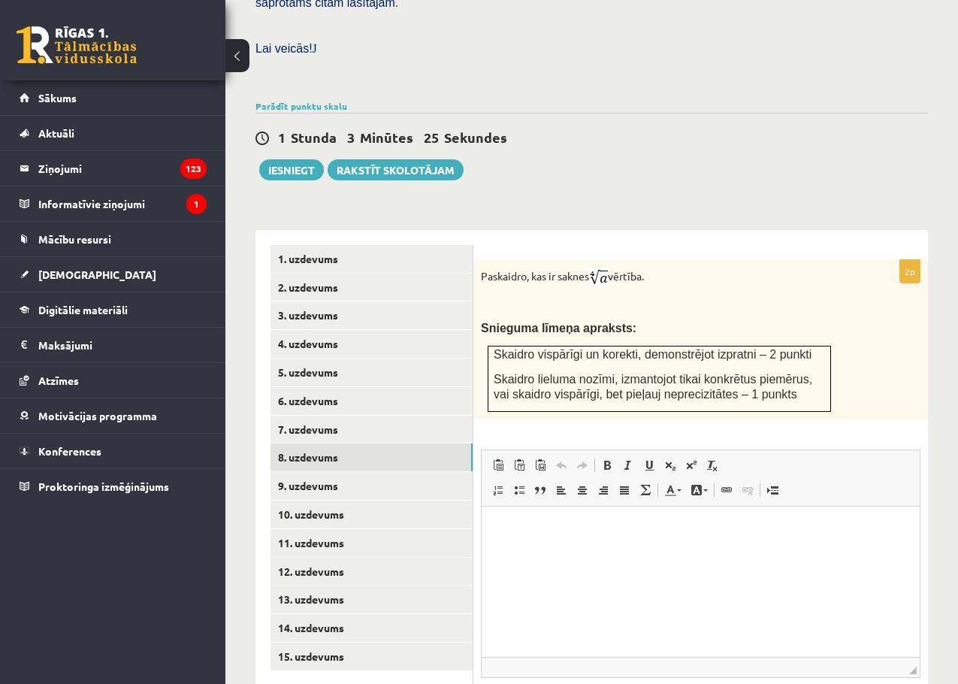
click at [470, 151] on div "Matemātika JK 12.b1 klase 1. ieskaite , Kristaps [PERSON_NAME] (12.b1 JK klase)…" at bounding box center [592, 188] width 733 height 1238
click at [577, 128] on div "1 Stunda 3 Minūtes 11 Sekundes Ieskaite saglabāta! Iesniegt Rakstīt skolotājam" at bounding box center [592, 147] width 673 height 68
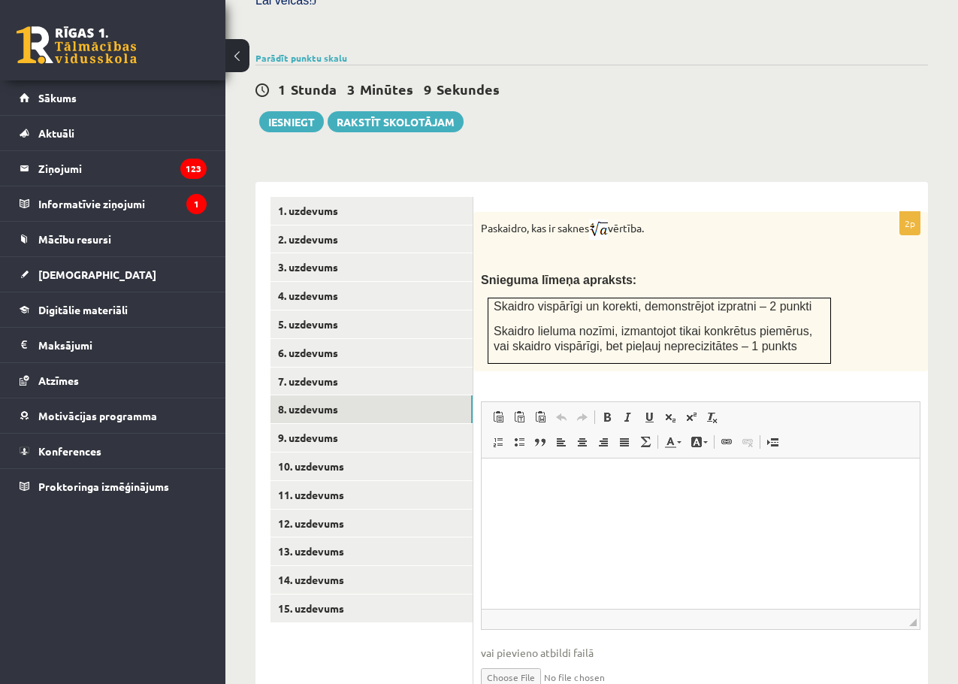
scroll to position [580, 0]
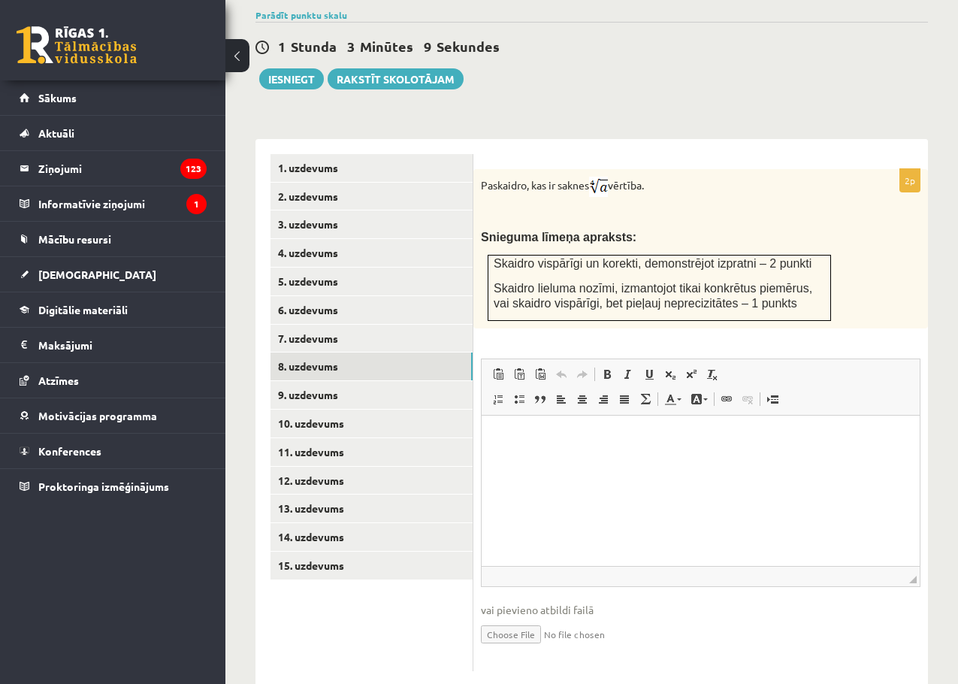
click at [521, 618] on input "file" at bounding box center [701, 633] width 440 height 31
type input "**********"
click at [319, 552] on link "15. uzdevums" at bounding box center [372, 566] width 202 height 28
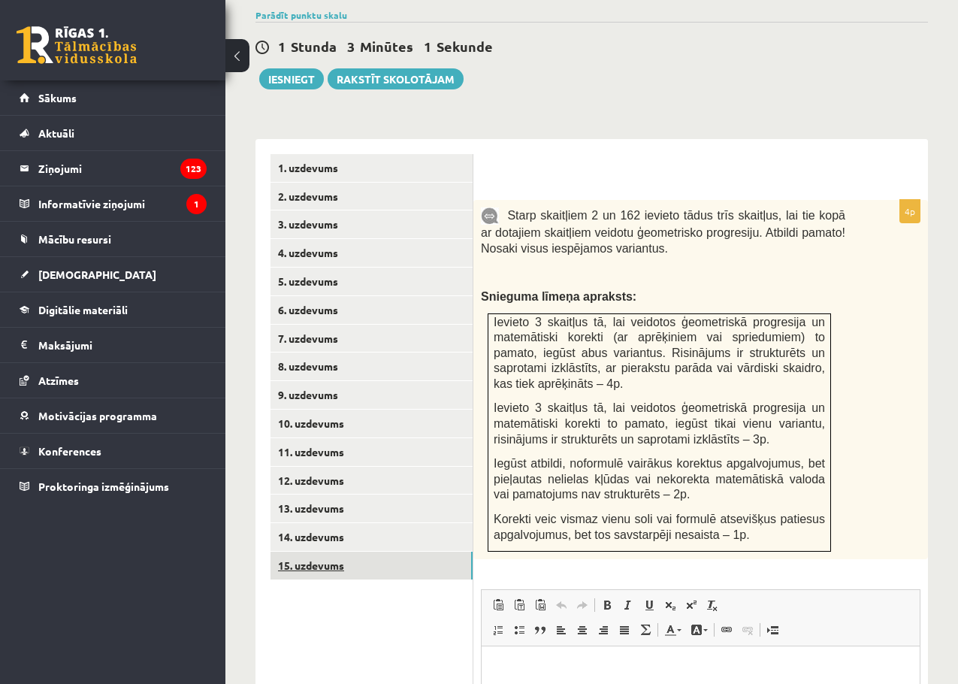
scroll to position [0, 0]
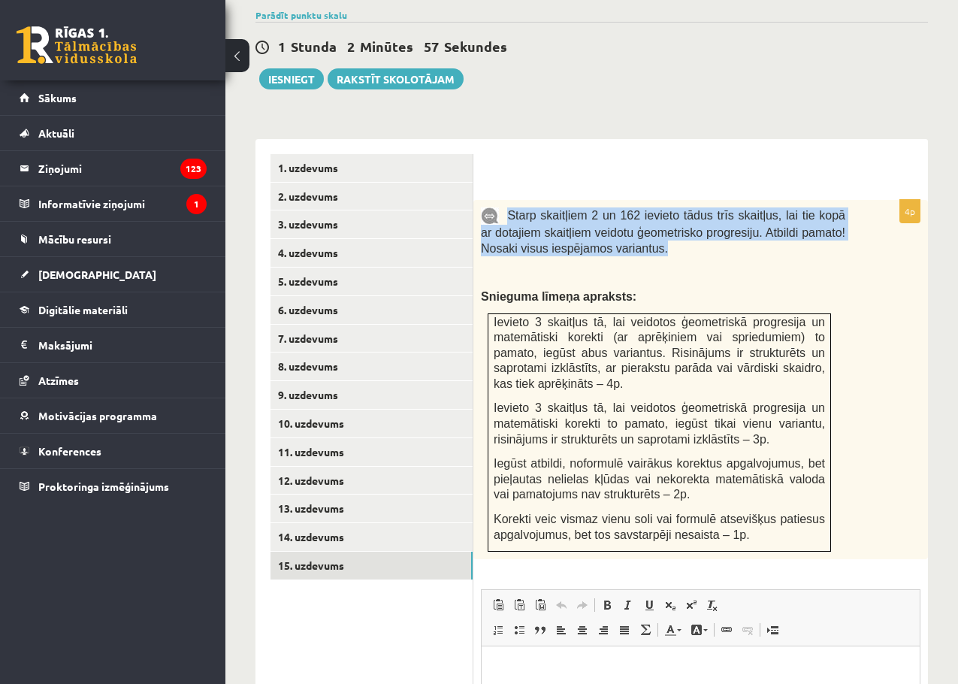
drag, startPoint x: 508, startPoint y: 180, endPoint x: 650, endPoint y: 214, distance: 146.1
click at [650, 214] on p "Starp skaitļiem 2 un 162 ievieto tādus trīs skaitļus, lai tie kopā ar dotajiem …" at bounding box center [663, 231] width 365 height 48
copy span "Starp skaitļiem 2 un 162 ievieto tādus trīs skaitļus, lai tie kopā ar dotajiem …"
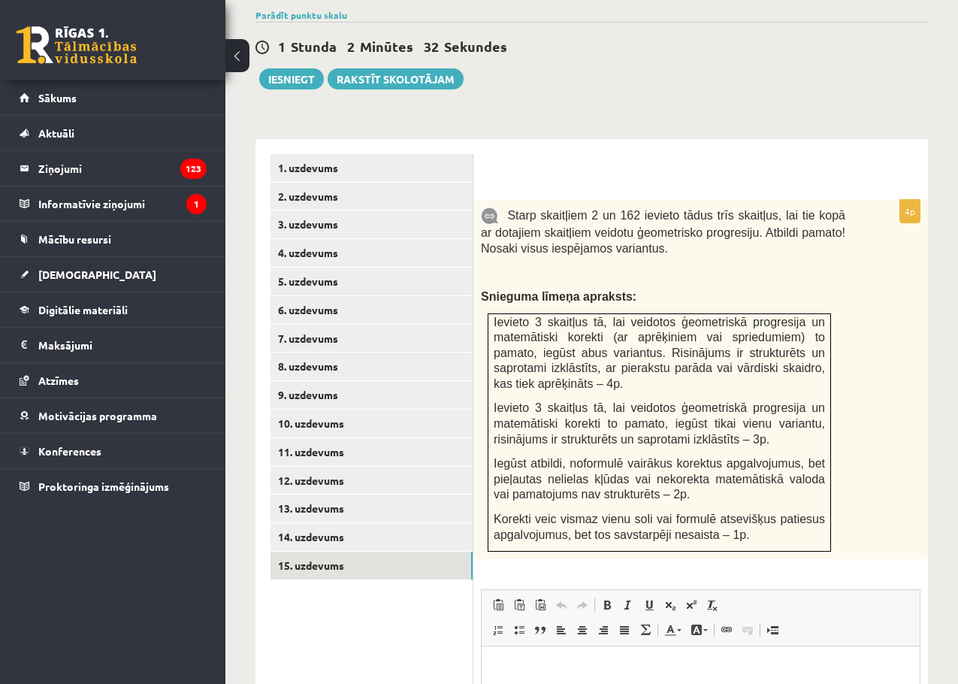
click at [715, 265] on p at bounding box center [663, 272] width 365 height 15
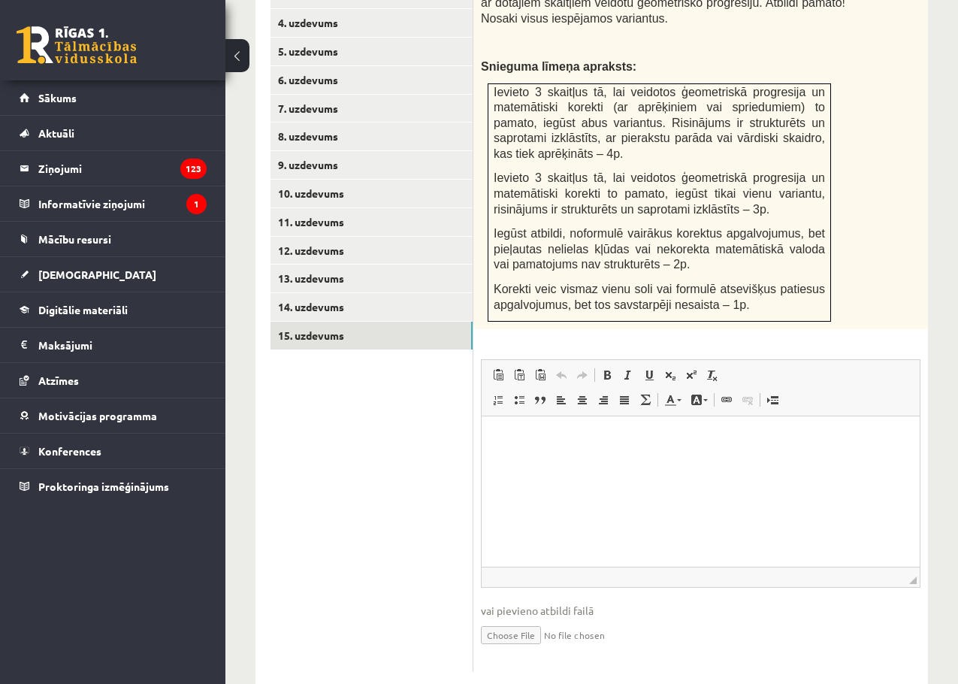
scroll to position [810, 0]
click at [517, 618] on input "file" at bounding box center [701, 633] width 440 height 31
type input "**********"
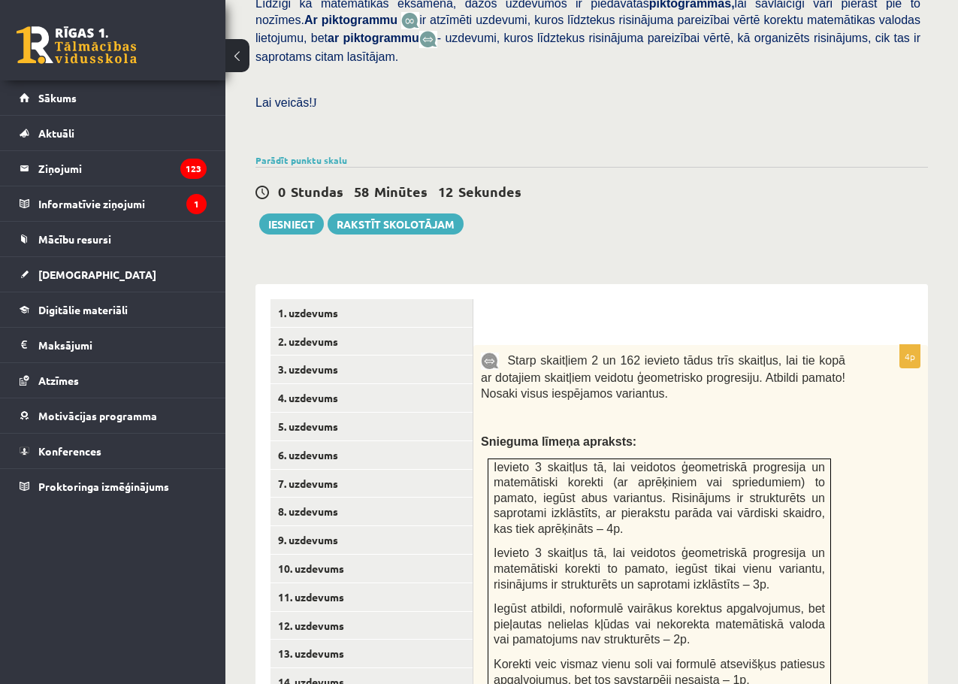
scroll to position [209, 0]
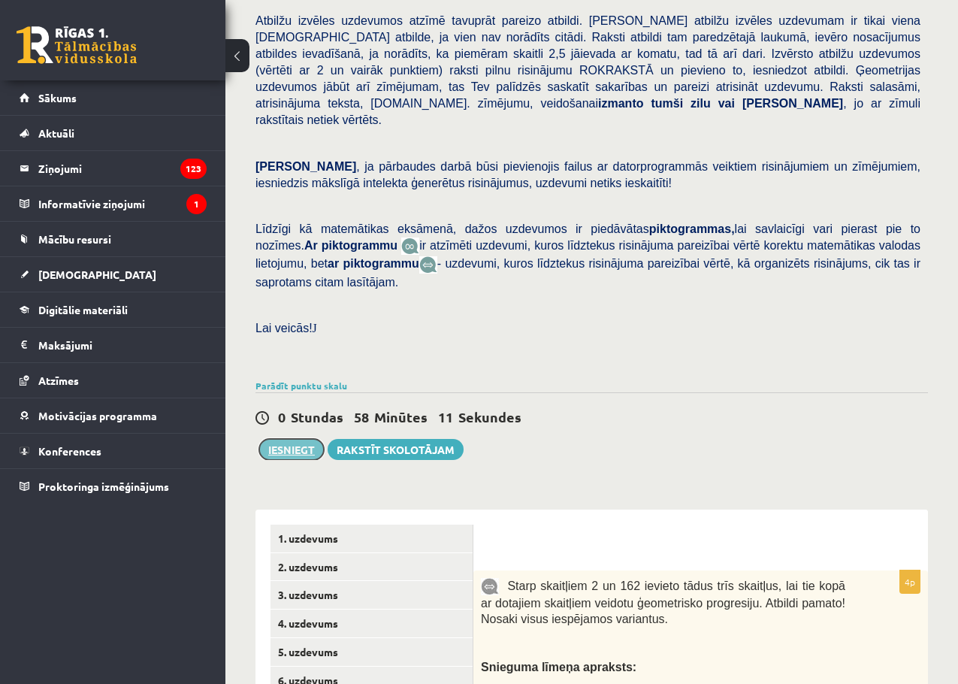
click at [303, 439] on button "Iesniegt" at bounding box center [291, 449] width 65 height 21
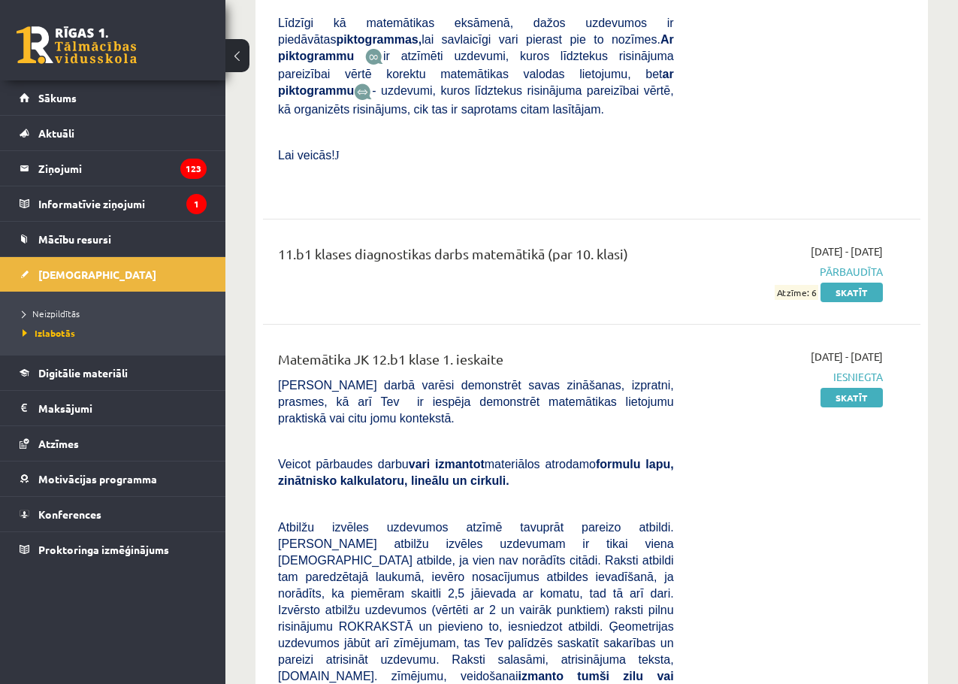
scroll to position [3608, 0]
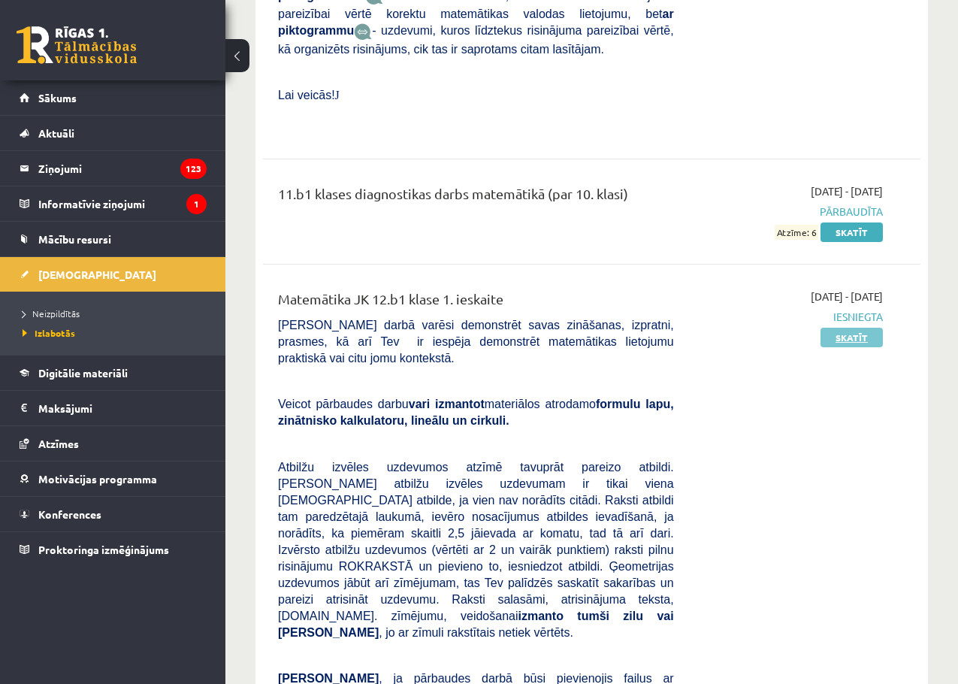
click at [846, 328] on link "Skatīt" at bounding box center [852, 338] width 62 height 20
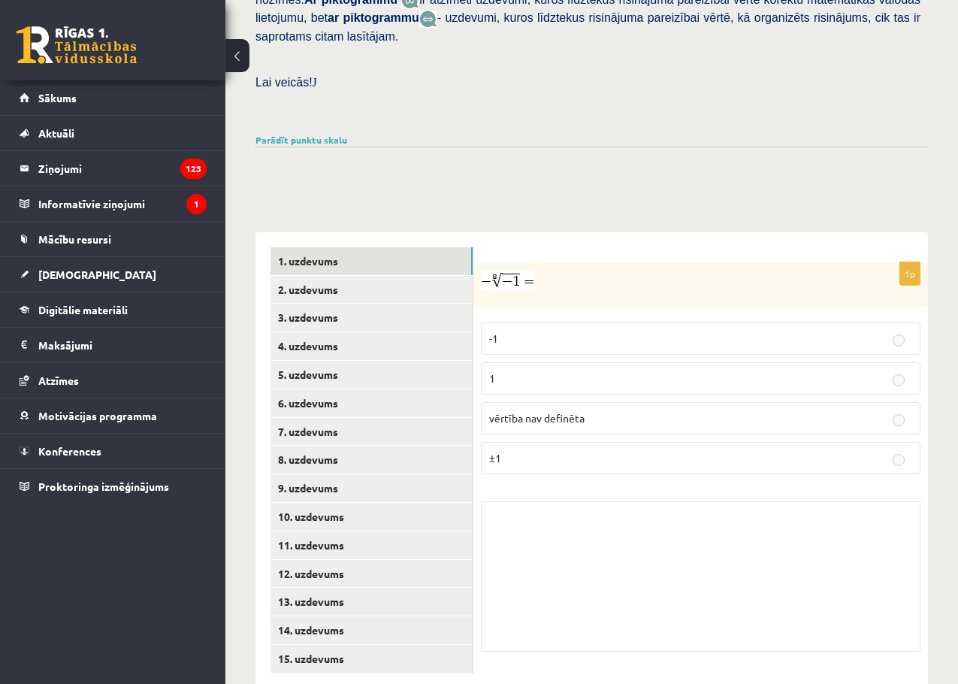
scroll to position [456, 0]
click at [349, 275] on link "2. uzdevums" at bounding box center [372, 289] width 202 height 28
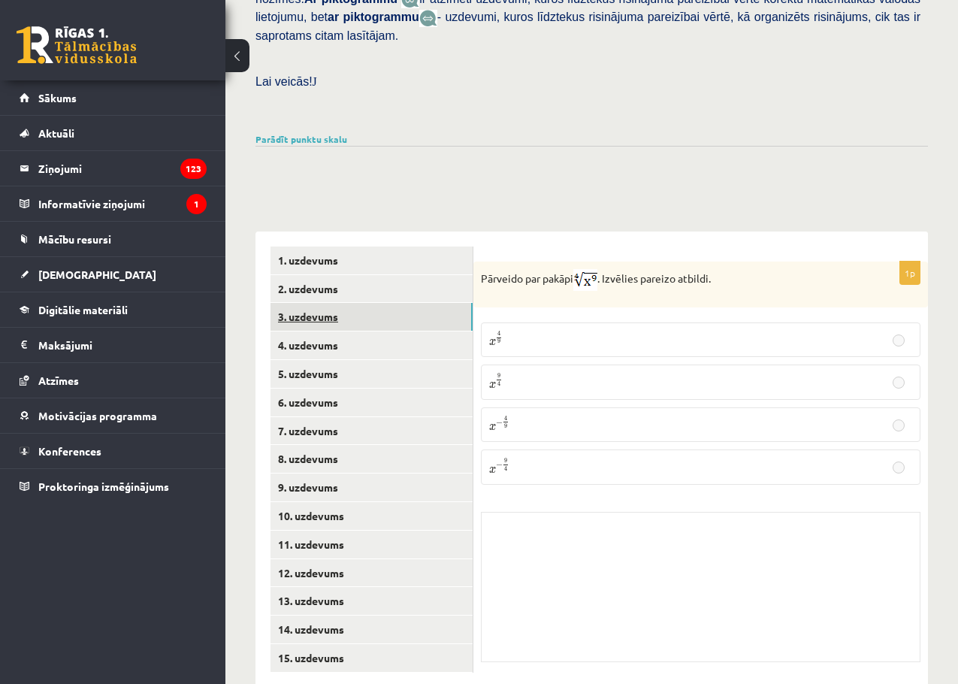
click at [347, 303] on link "3. uzdevums" at bounding box center [372, 317] width 202 height 28
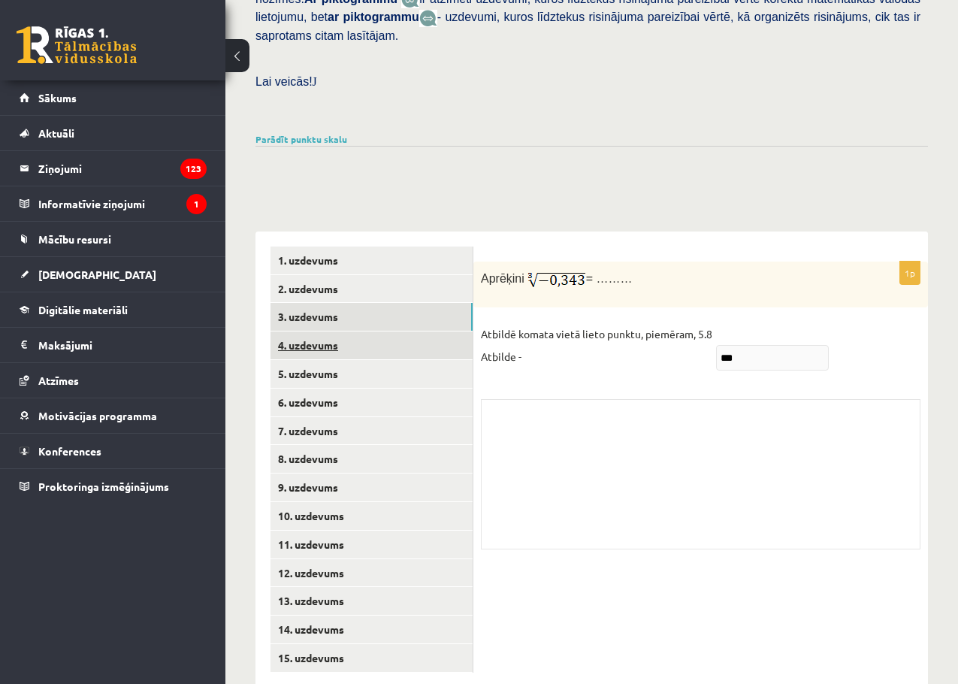
click at [354, 332] on link "4. uzdevums" at bounding box center [372, 346] width 202 height 28
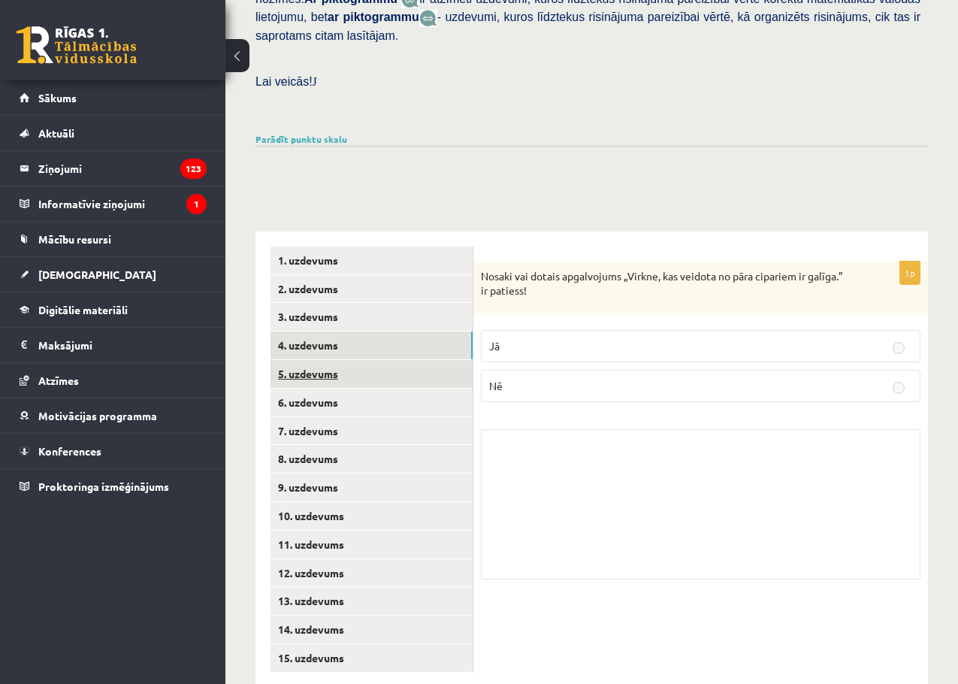
click at [356, 360] on link "5. uzdevums" at bounding box center [372, 374] width 202 height 28
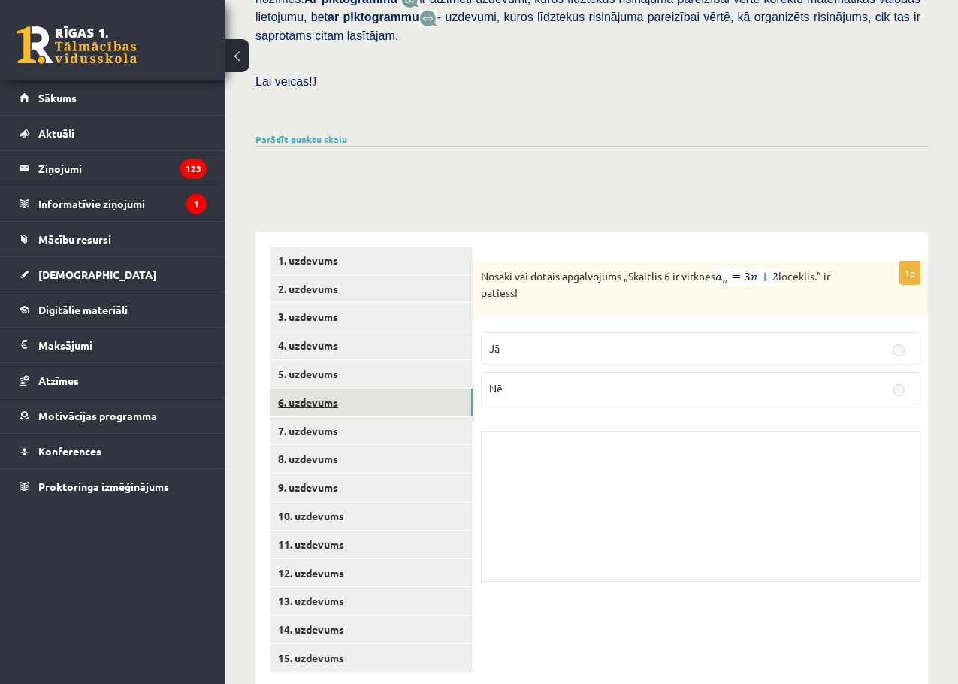
click at [356, 389] on link "6. uzdevums" at bounding box center [372, 403] width 202 height 28
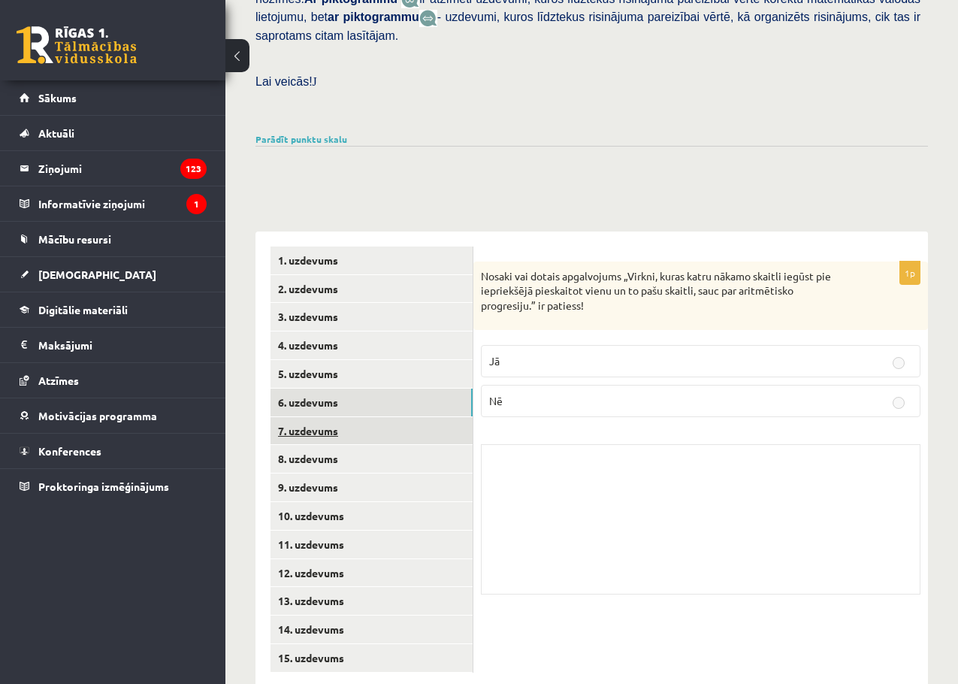
click at [356, 417] on link "7. uzdevums" at bounding box center [372, 431] width 202 height 28
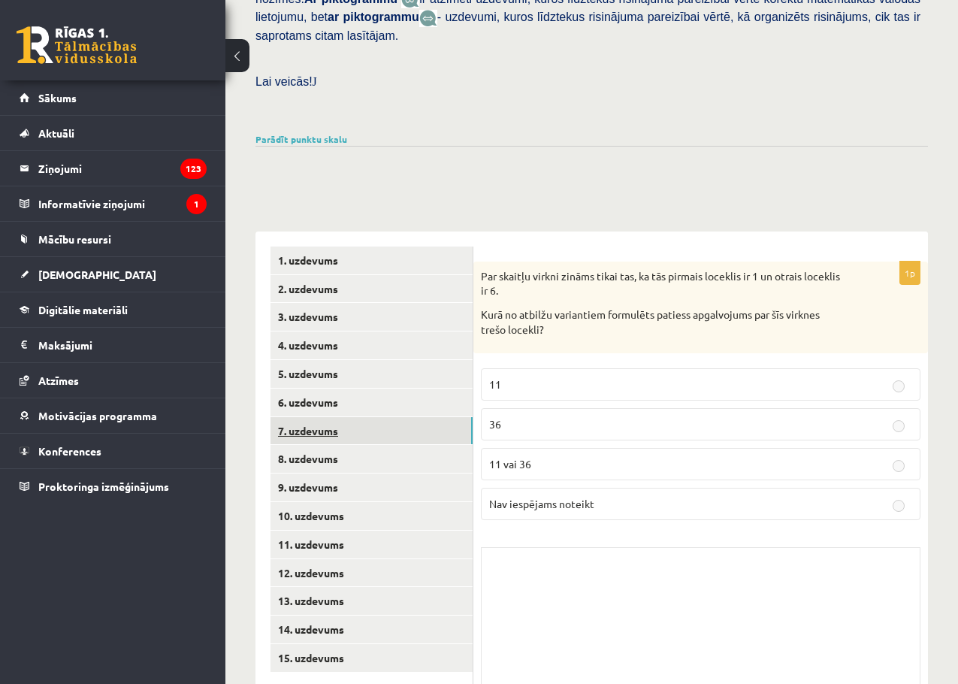
click at [364, 417] on link "7. uzdevums" at bounding box center [372, 431] width 202 height 28
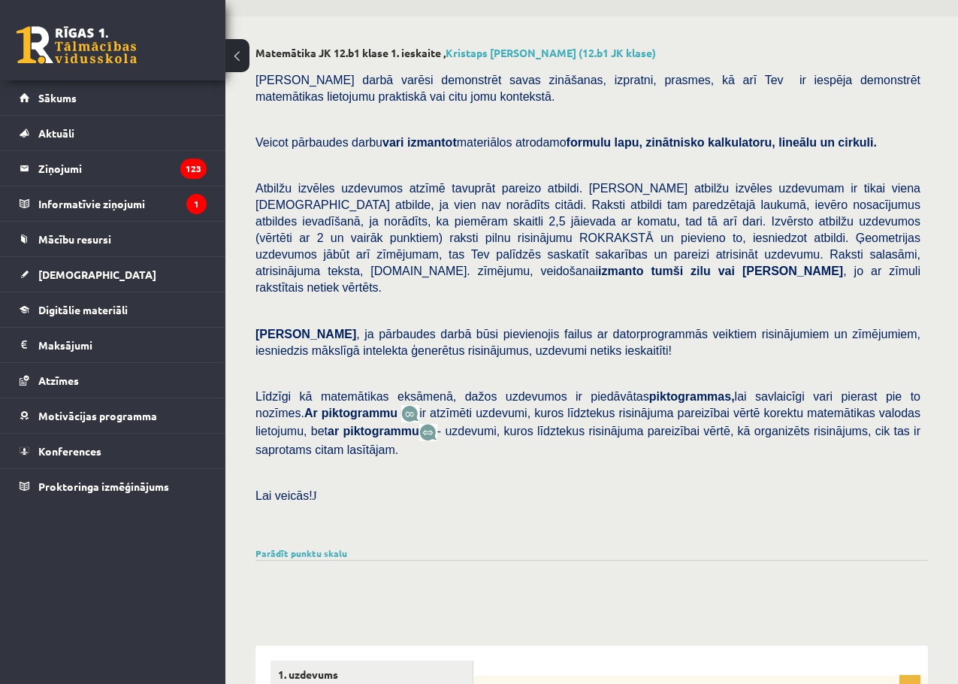
scroll to position [37, 0]
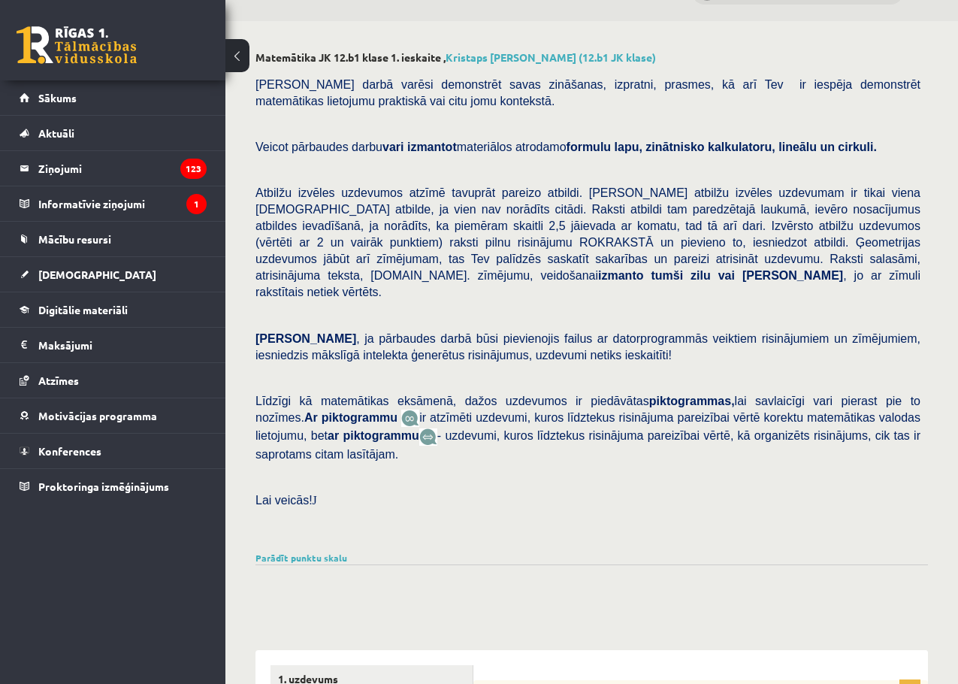
click at [310, 515] on div "Matemātika JK 12.b1 klase 1. ieskaite , Kristaps [PERSON_NAME] (12.b1 JK klase)…" at bounding box center [592, 595] width 733 height 1148
click at [312, 552] on link "Parādīt punktu skalu" at bounding box center [302, 558] width 92 height 12
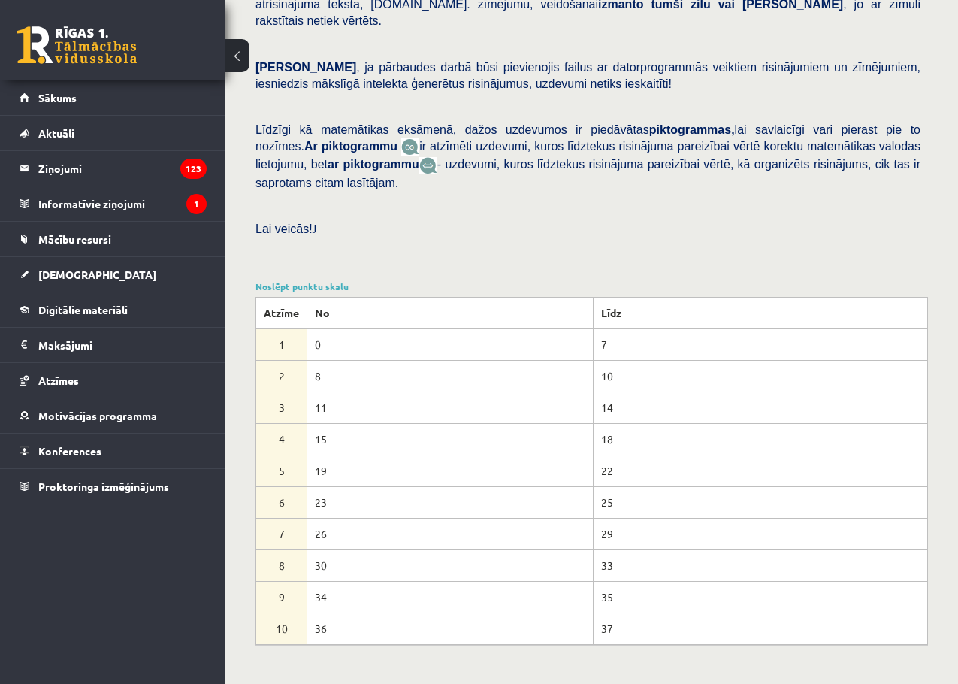
scroll to position [338, 0]
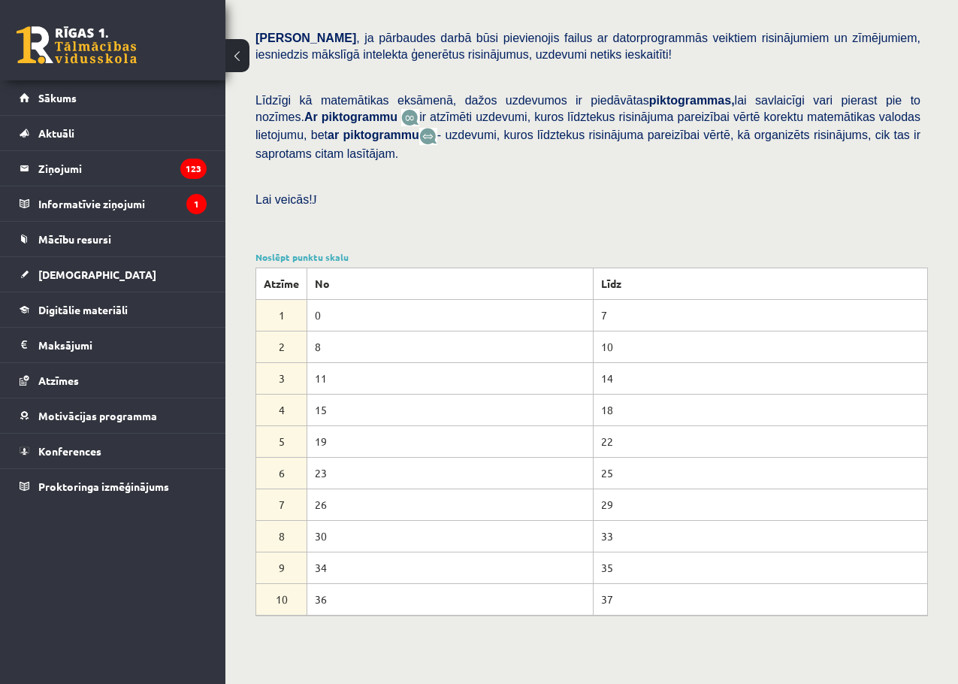
click at [607, 111] on span "ir atzīmēti uzdevumi, kuros līdztekus risinājuma pareizībai vērtē korektu matem…" at bounding box center [588, 126] width 665 height 31
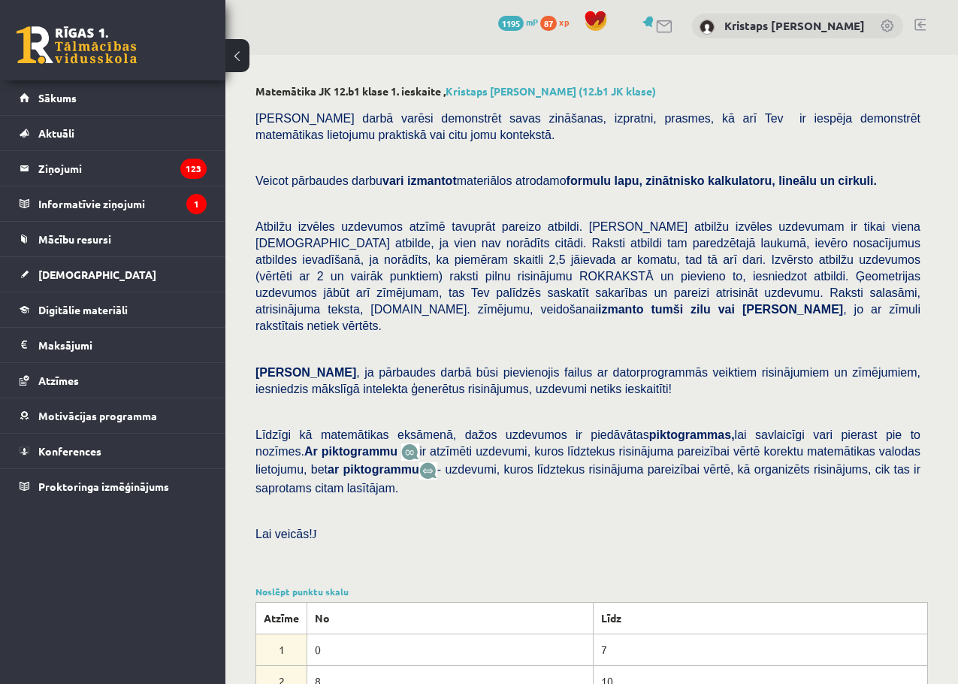
scroll to position [0, 0]
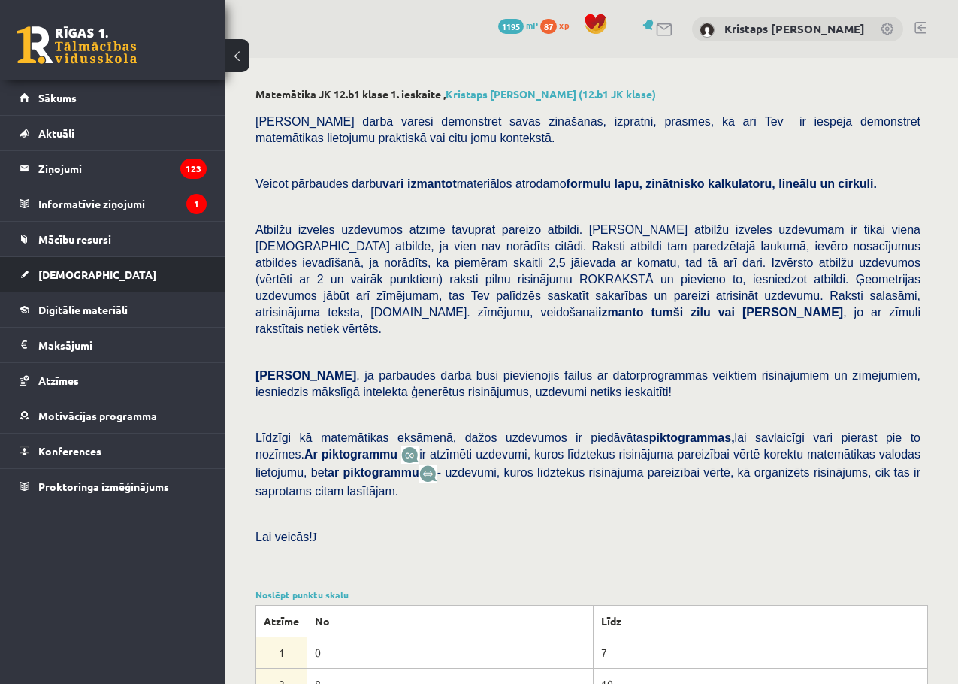
click at [101, 272] on link "[DEMOGRAPHIC_DATA]" at bounding box center [113, 274] width 187 height 35
